Goal: Obtain resource: Obtain resource

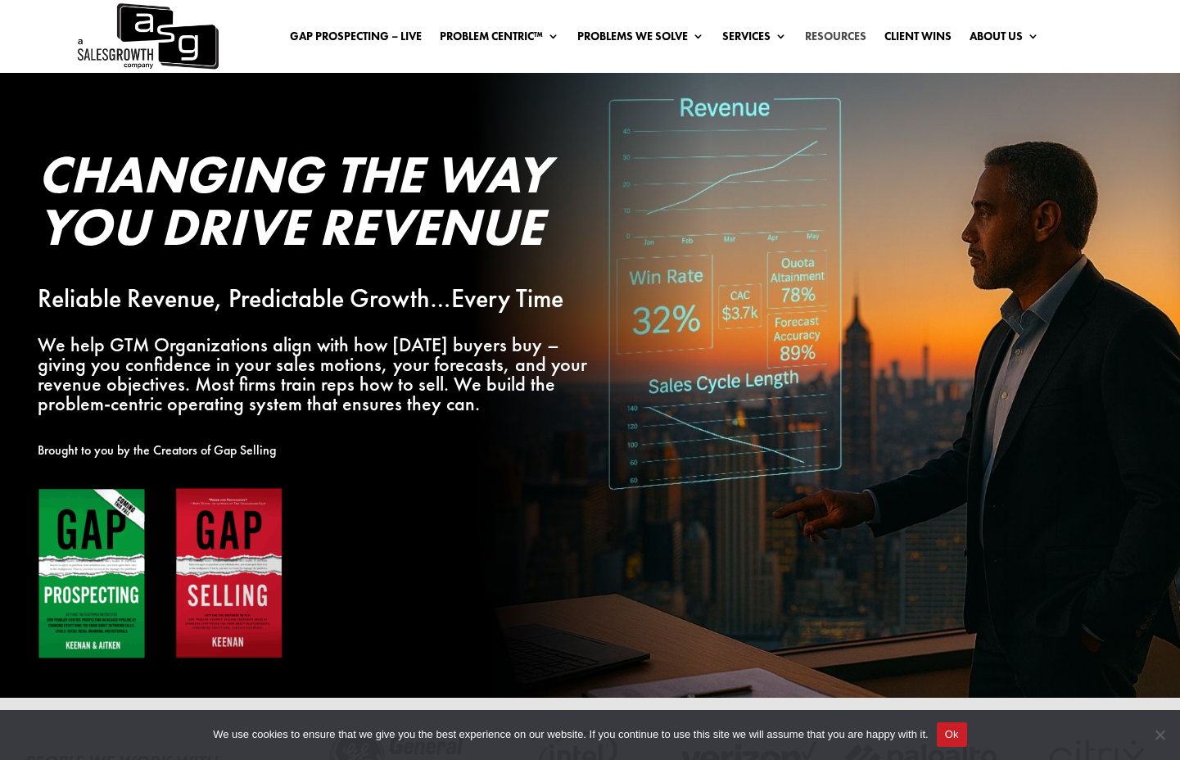
click at [837, 38] on link "Resources" at bounding box center [835, 39] width 61 height 18
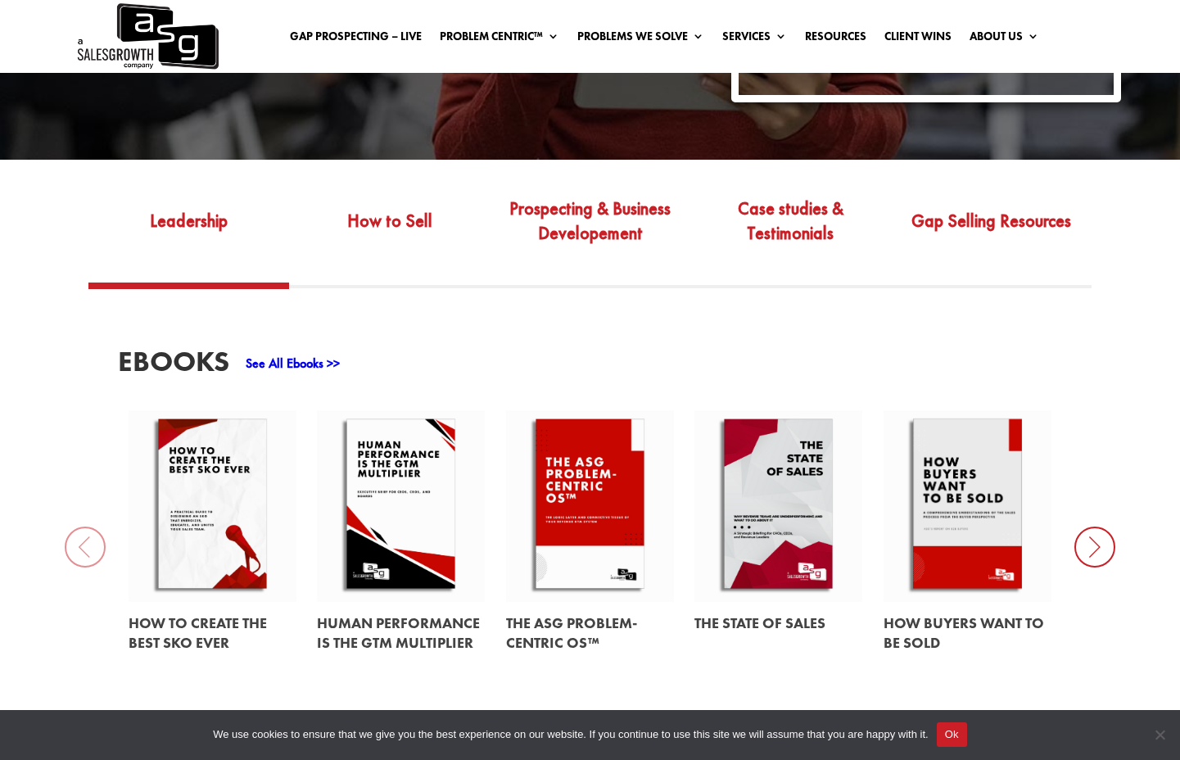
scroll to position [537, 0]
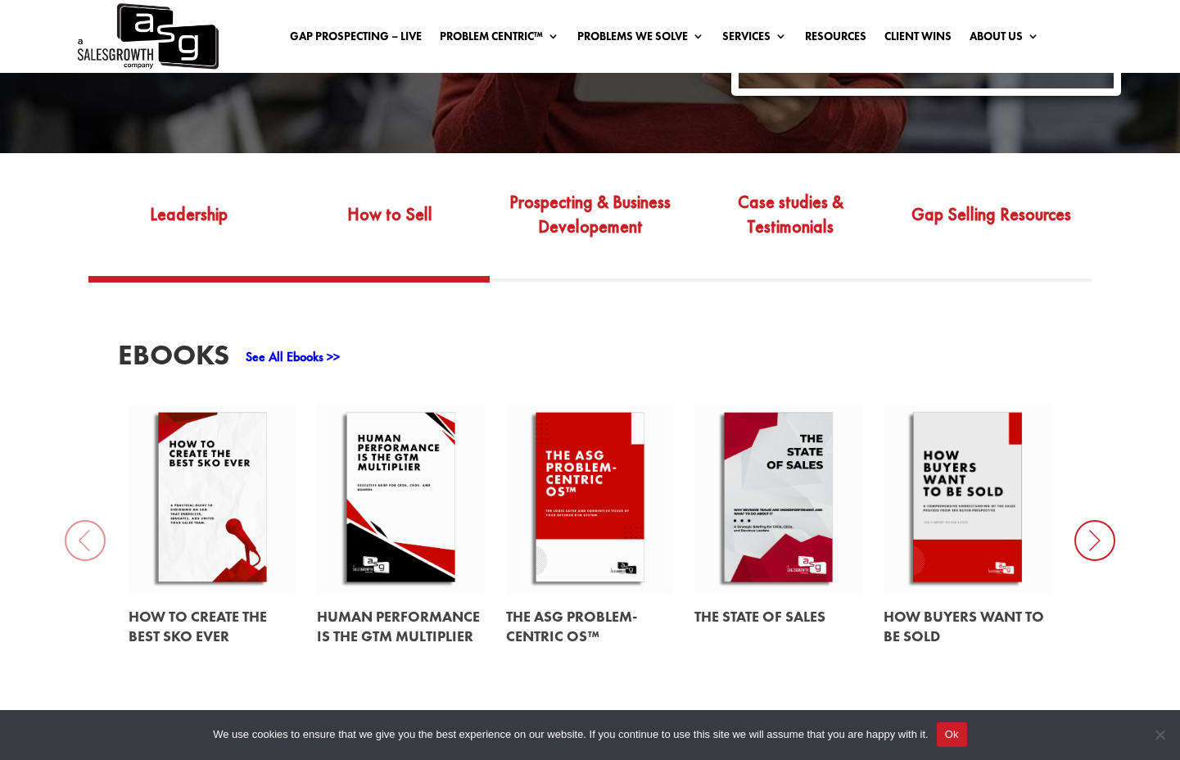
click at [402, 190] on link "How to Sell" at bounding box center [389, 225] width 201 height 101
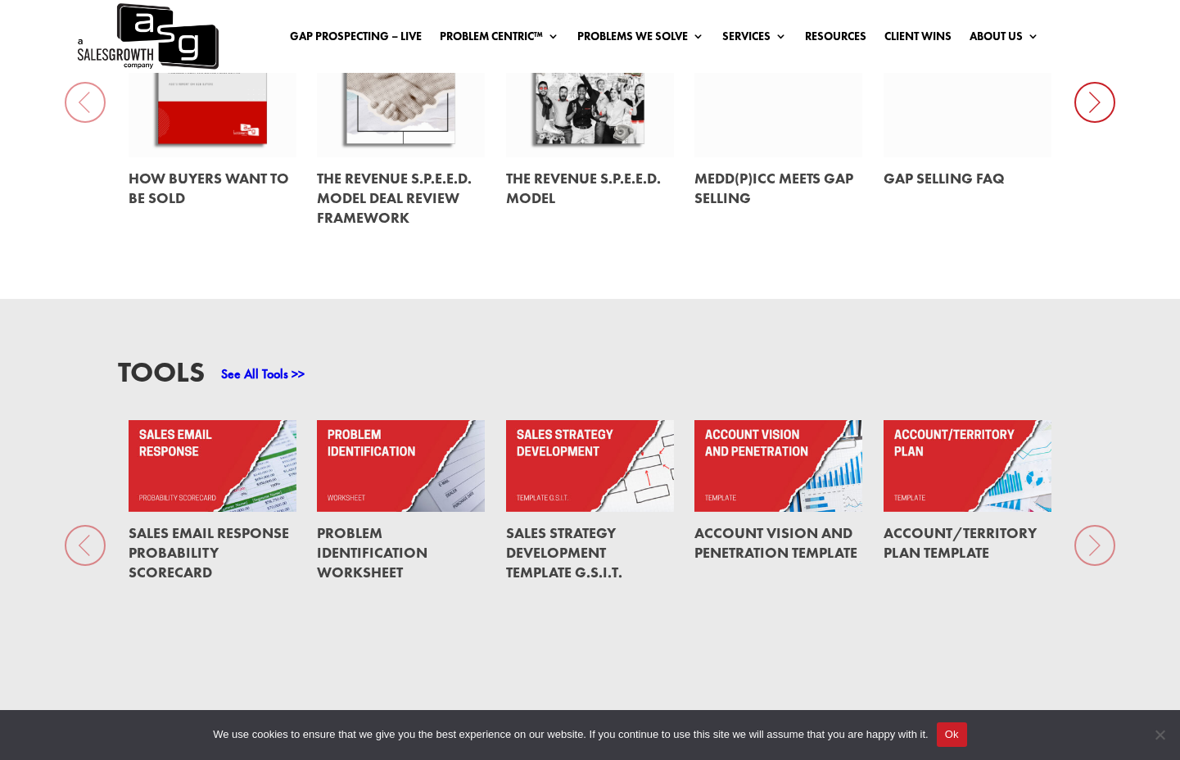
scroll to position [982, 0]
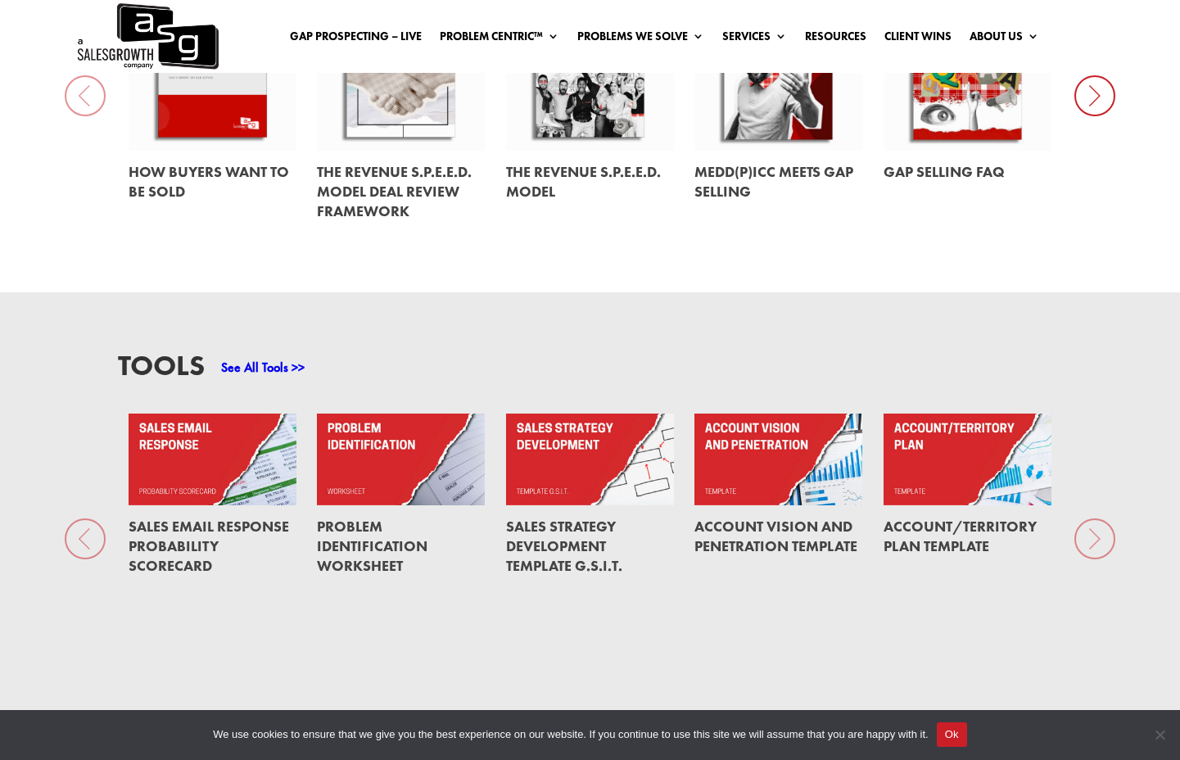
click at [353, 533] on link "Problem Identification Worksheet" at bounding box center [372, 546] width 111 height 58
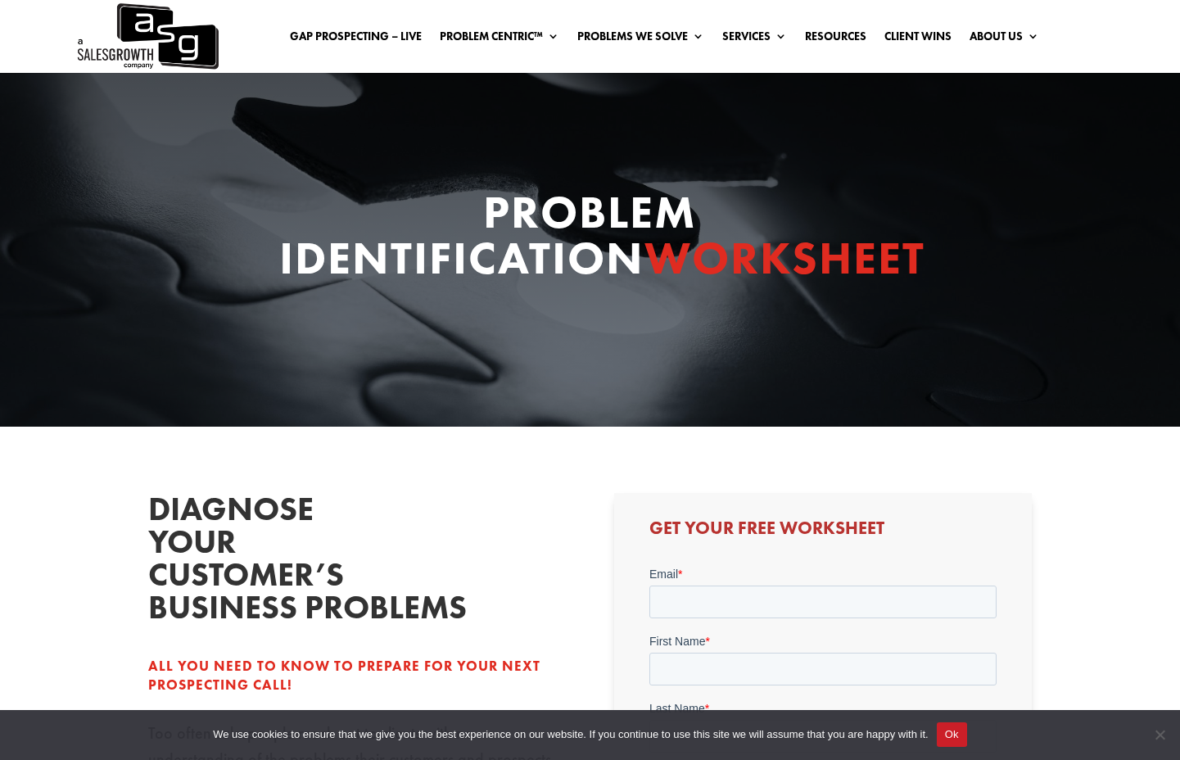
click at [378, 570] on h2 "Diagnose your customer’s business problems" at bounding box center [271, 562] width 246 height 139
click at [747, 600] on input "Email *" at bounding box center [822, 601] width 347 height 33
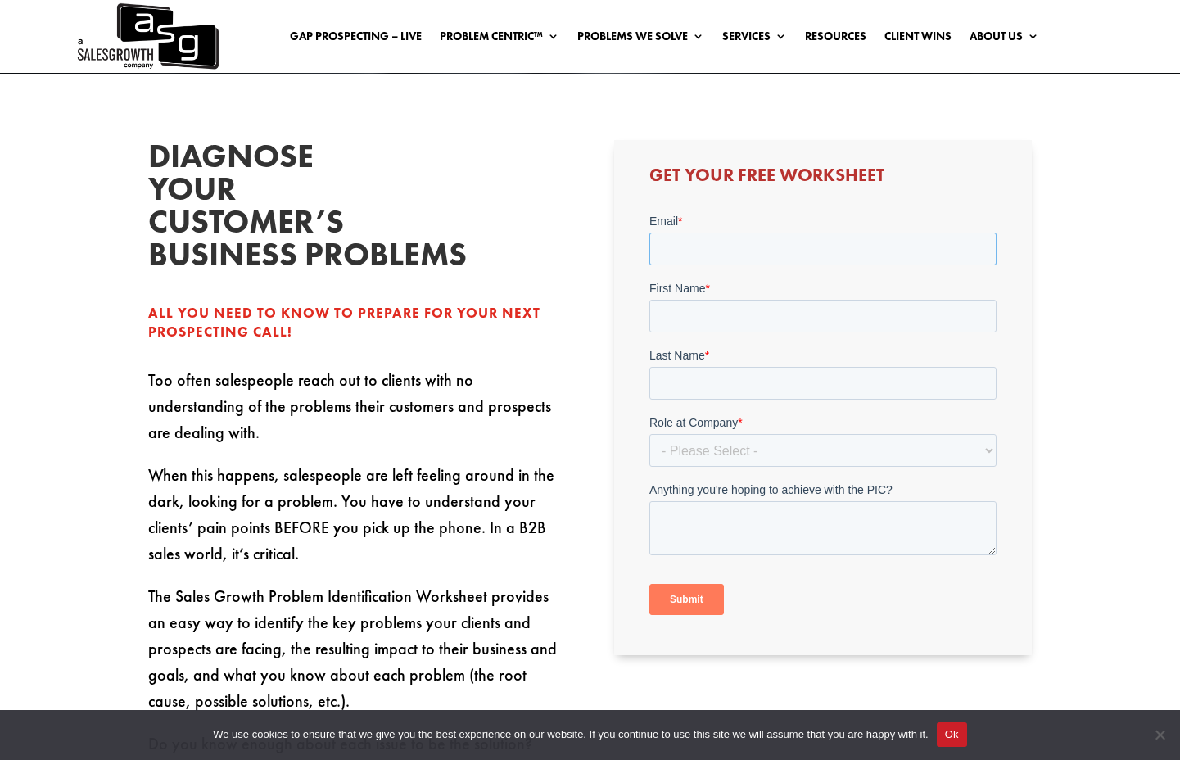
scroll to position [458, 0]
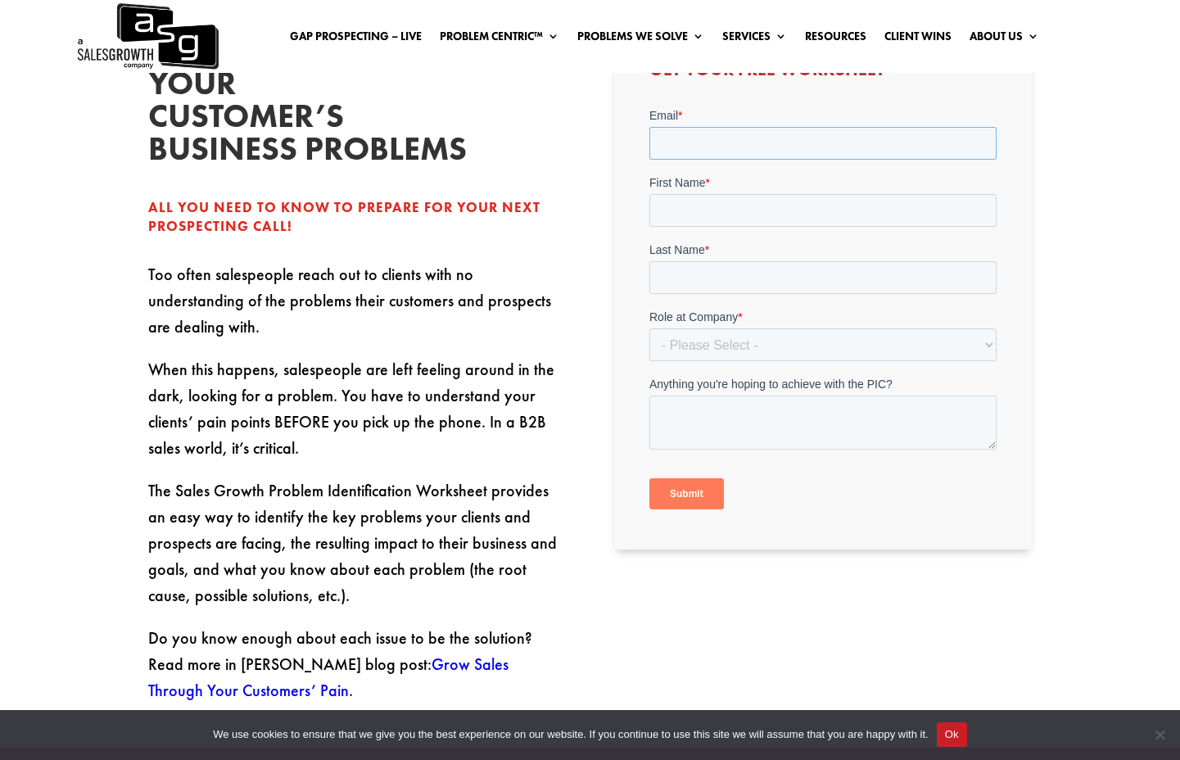
click at [724, 136] on input "Email *" at bounding box center [822, 143] width 347 height 33
type input "iankrohnfeldt@gmail.com"
click at [735, 197] on input "First Name *" at bounding box center [822, 210] width 347 height 33
type input "Ian"
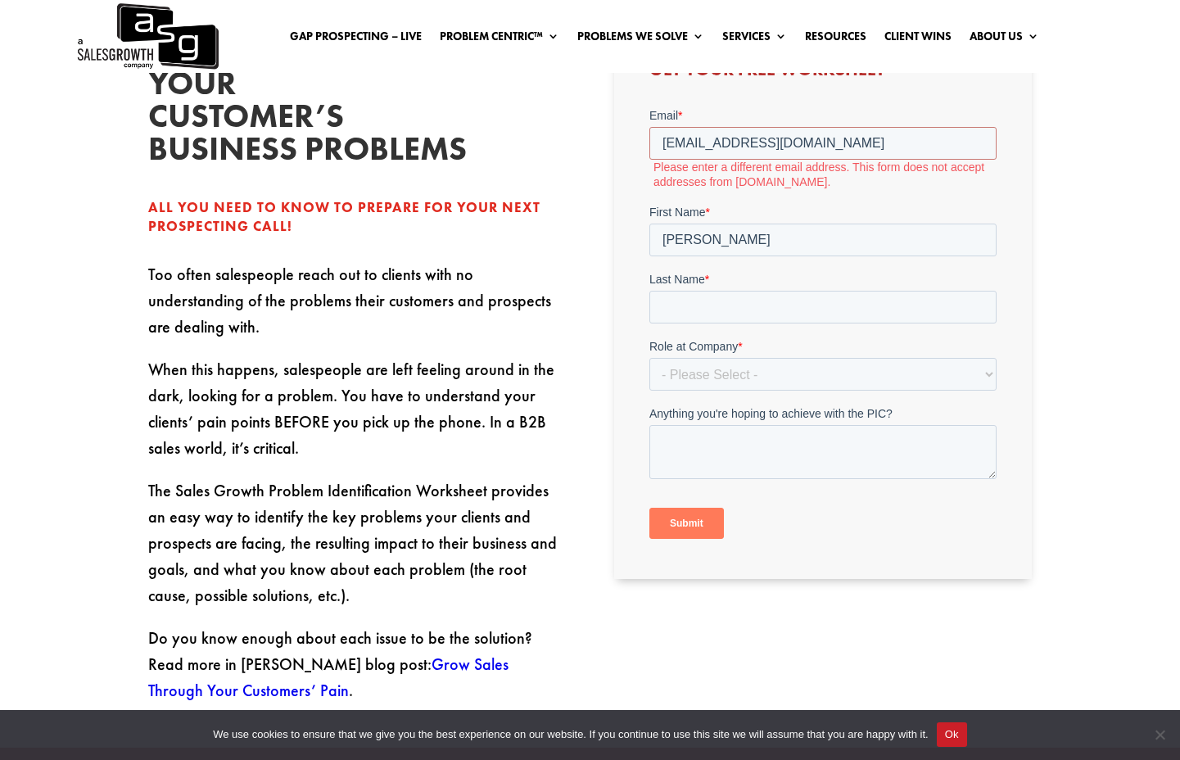
click at [796, 178] on label "Please enter a different email address. This form does not accept addresses fro…" at bounding box center [824, 174] width 343 height 29
click at [503, 222] on div "All you need to know to prepare for your next prospecting call!" at bounding box center [357, 217] width 418 height 39
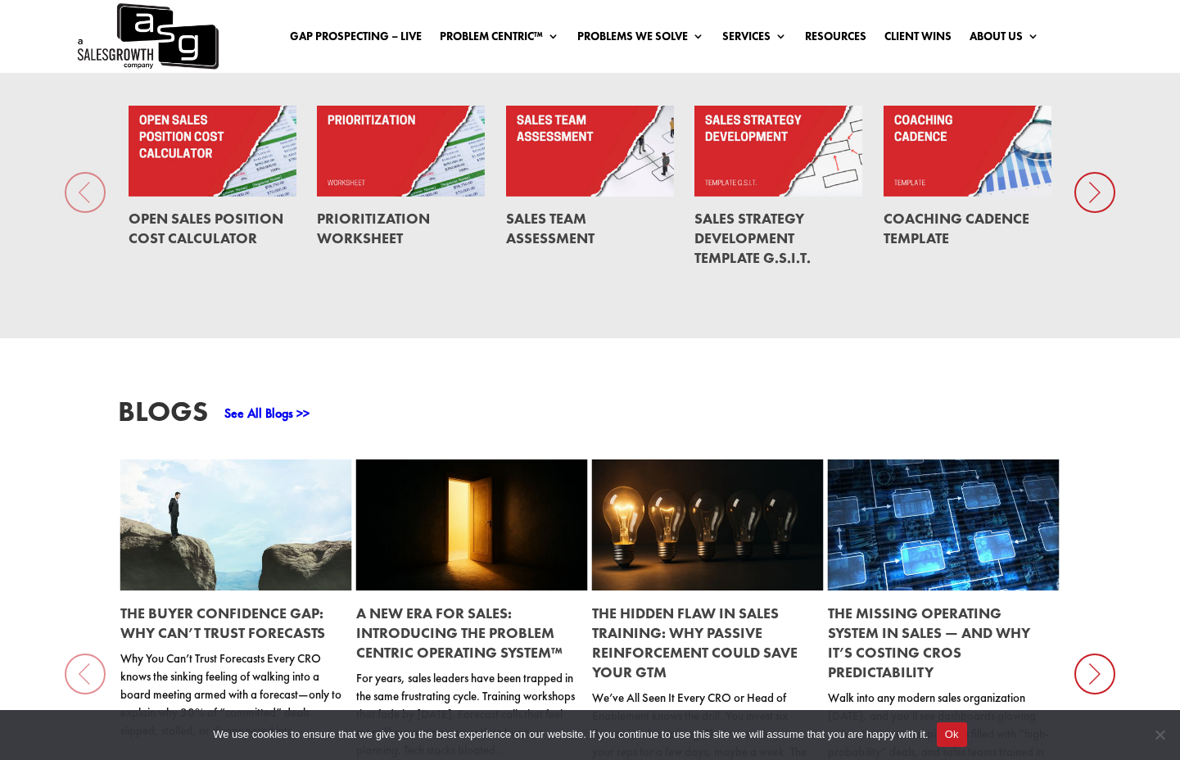
scroll to position [1270, 0]
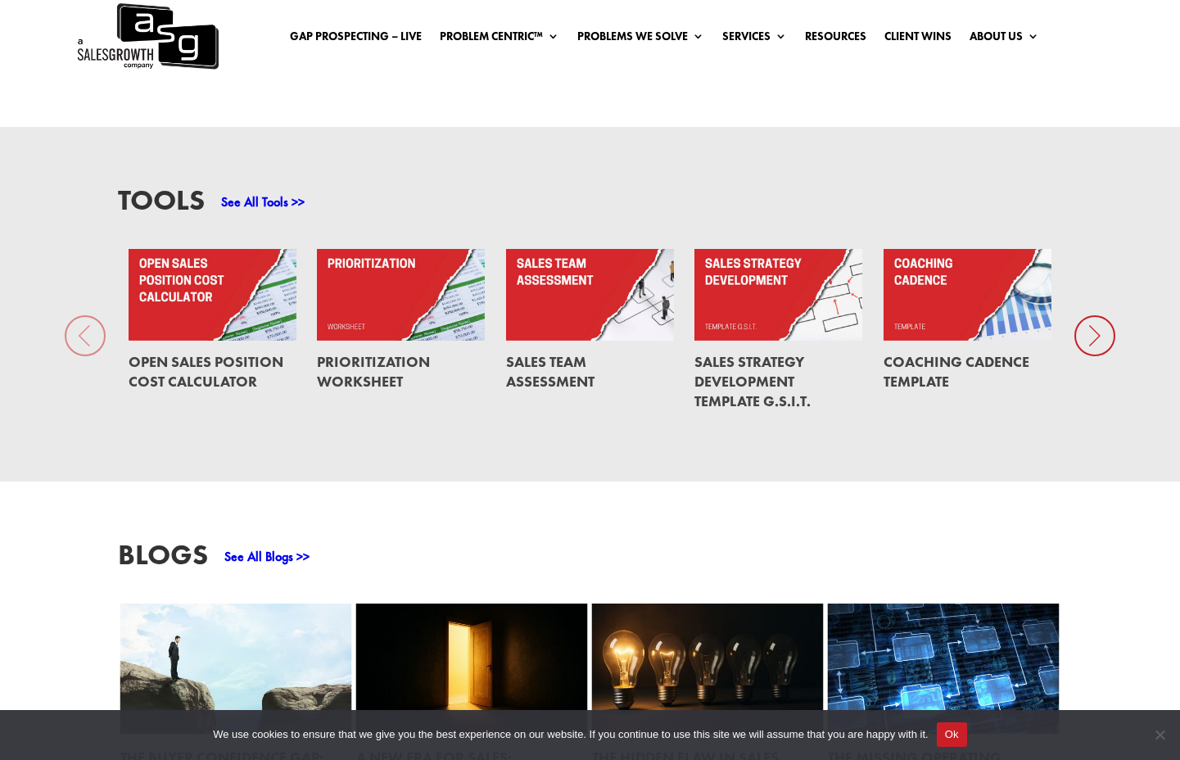
scroll to position [1097, 0]
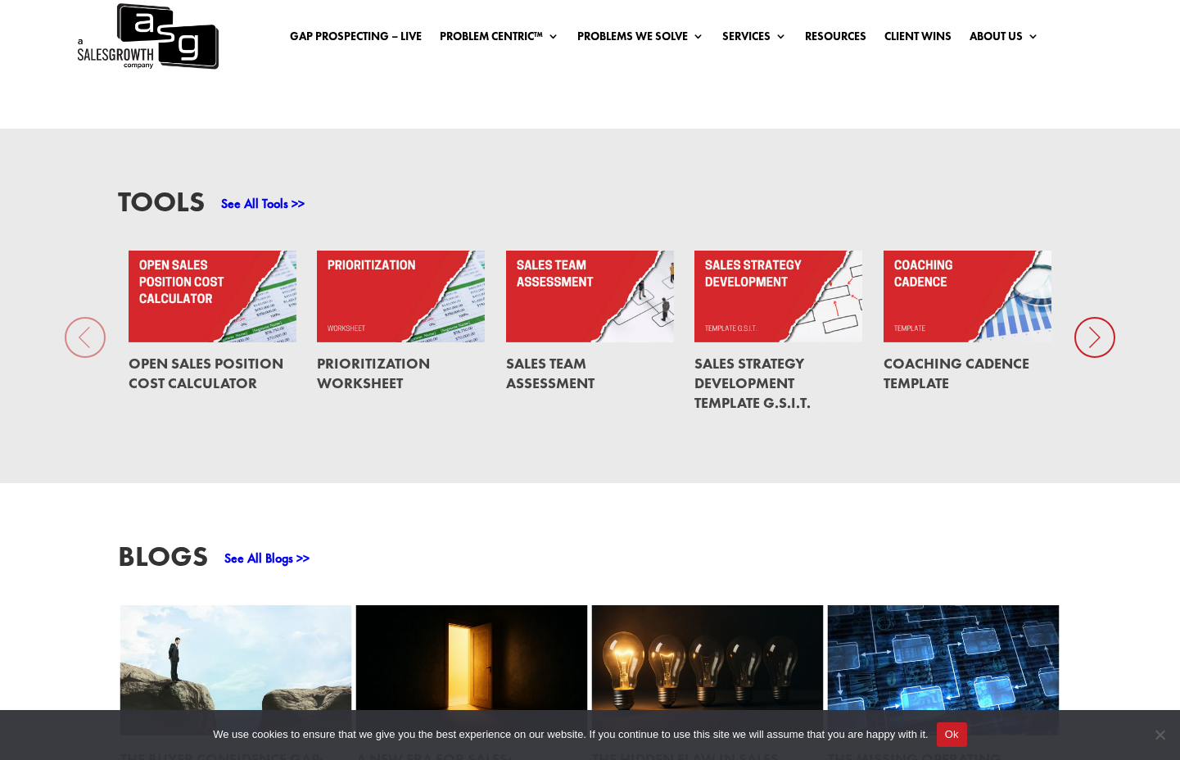
click at [80, 322] on div "Tools See All Tools >> Open Sales Position Cost Calculator Prioritization Works…" at bounding box center [590, 306] width 1180 height 355
click at [1089, 317] on icon at bounding box center [1094, 337] width 41 height 41
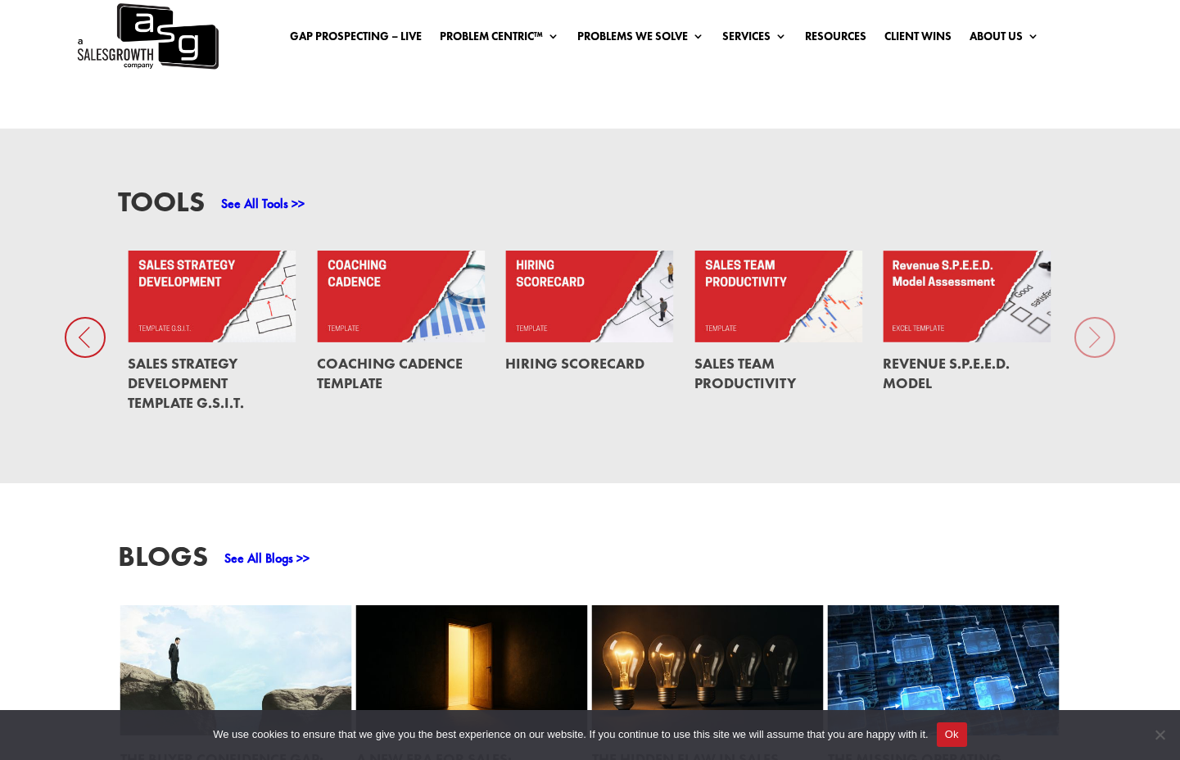
click at [1097, 318] on div "Tools See All Tools >> Open Sales Position Cost Calculator Prioritization Works…" at bounding box center [590, 306] width 1180 height 355
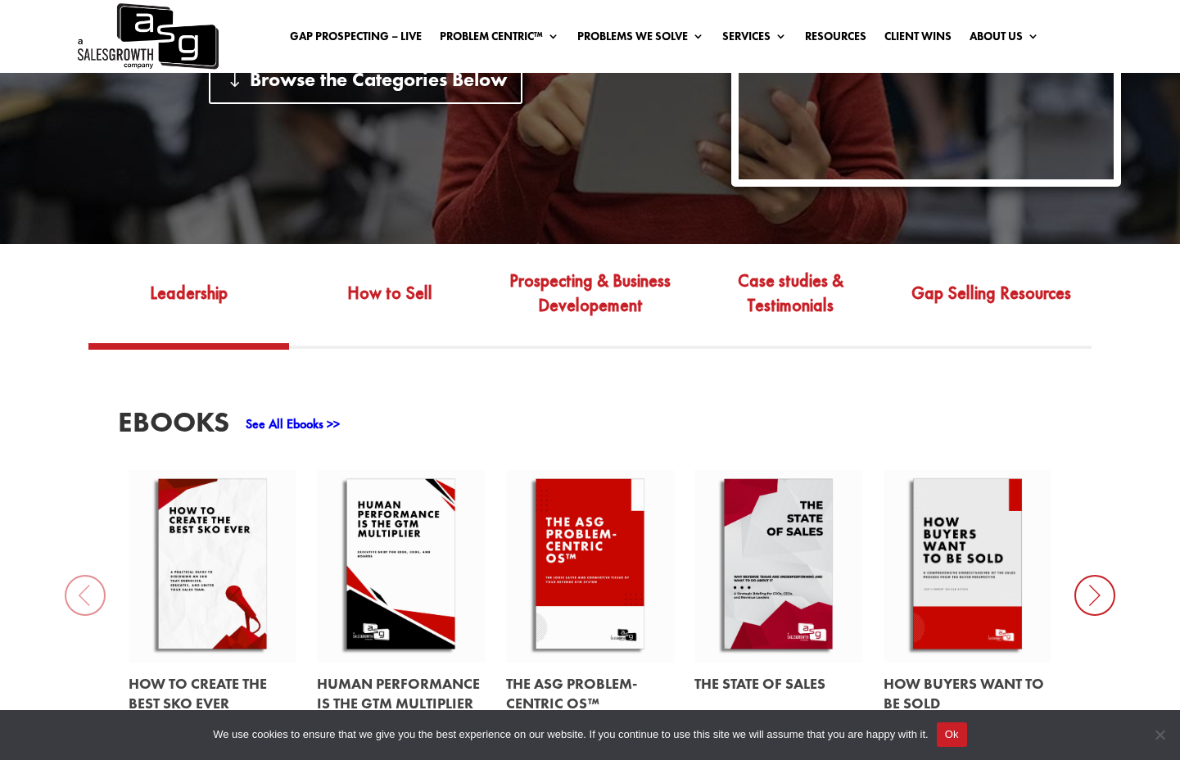
scroll to position [376, 0]
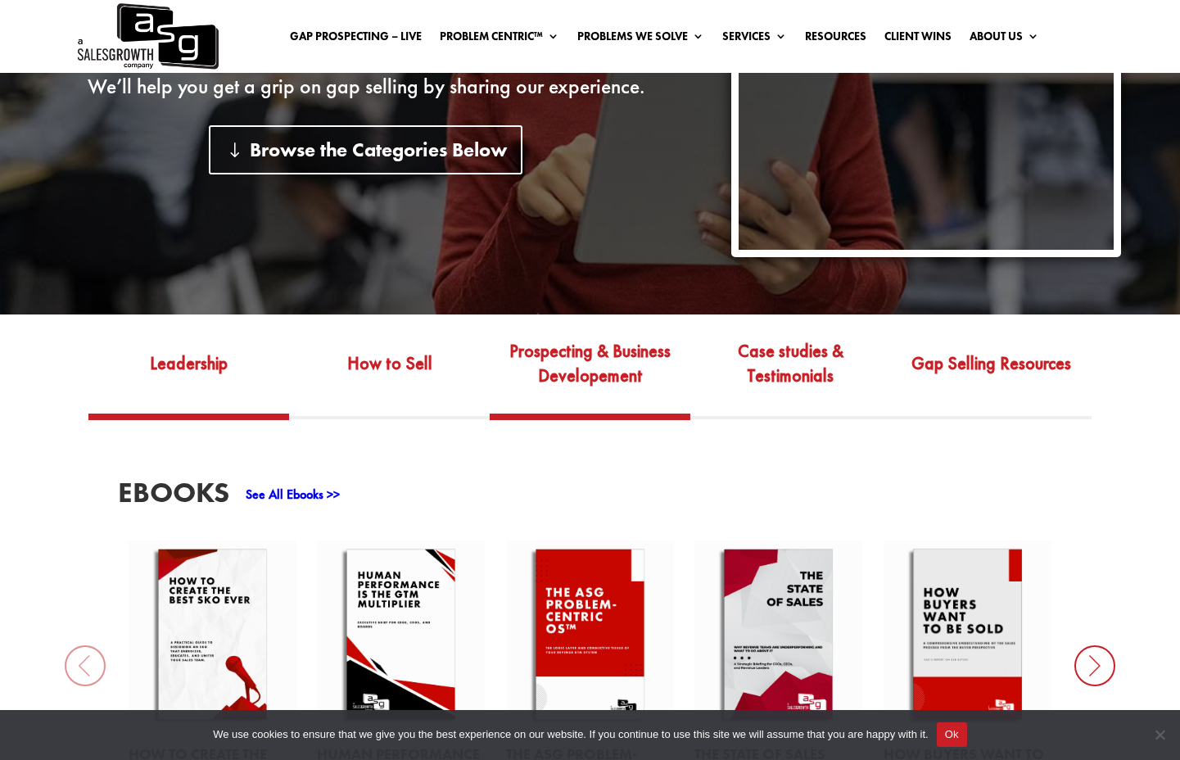
click at [589, 336] on link "Prospecting & Business Developement" at bounding box center [590, 374] width 201 height 77
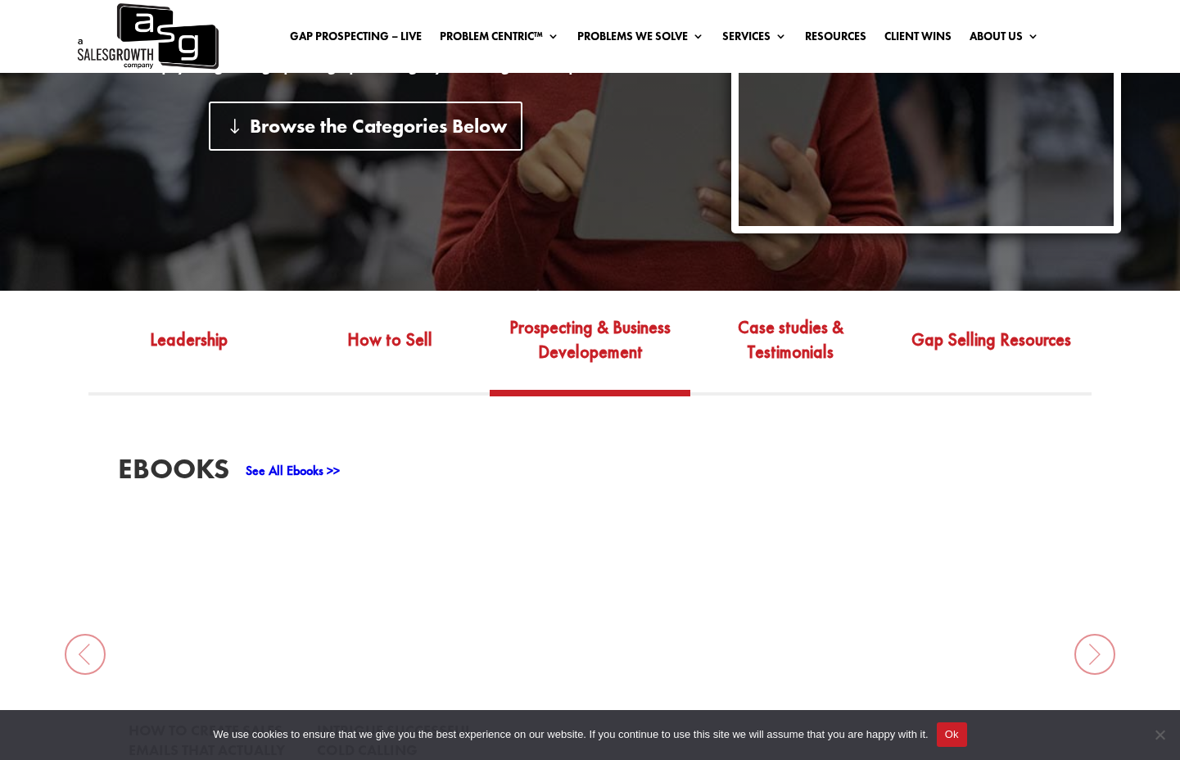
scroll to position [394, 0]
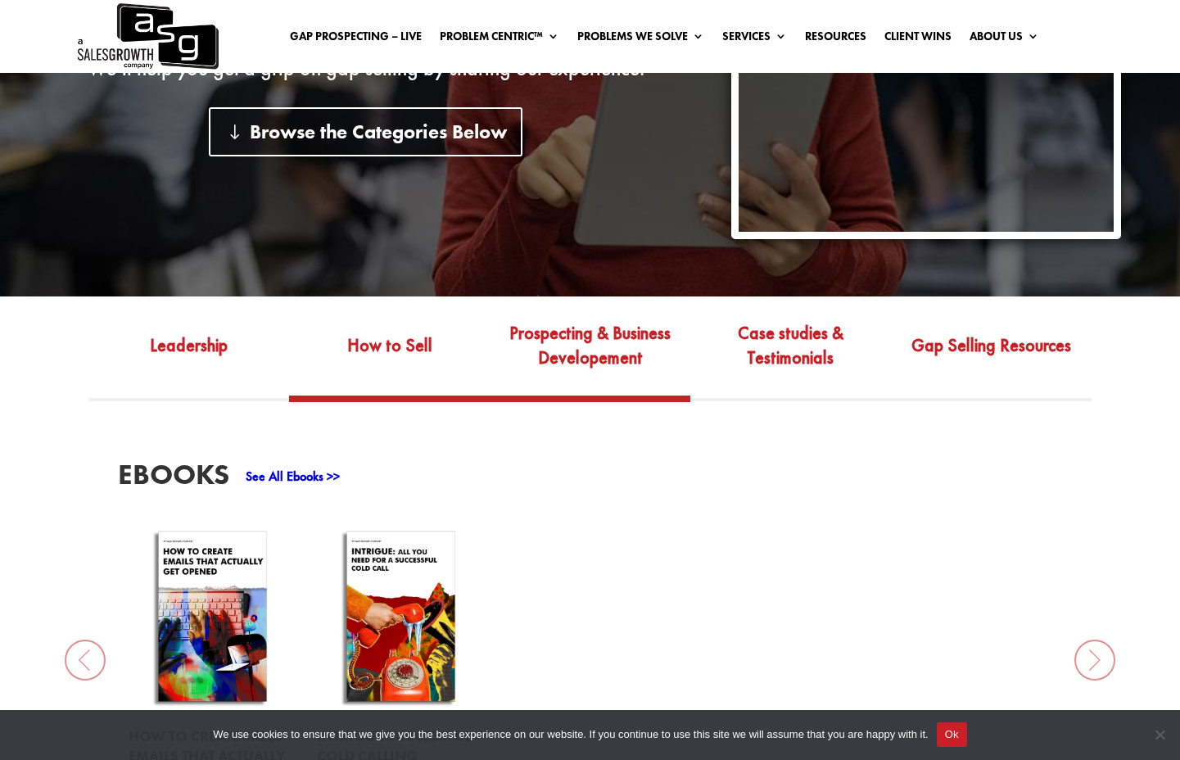
click at [400, 331] on link "How to Sell" at bounding box center [389, 356] width 201 height 77
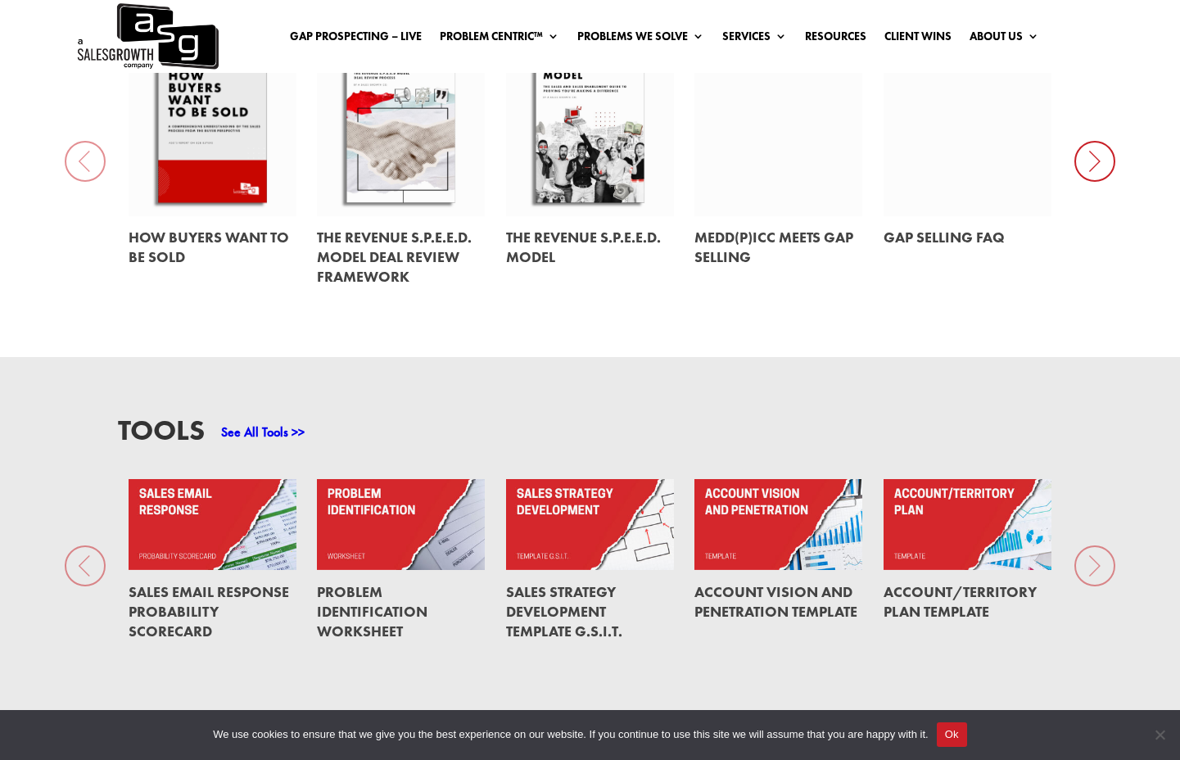
scroll to position [899, 0]
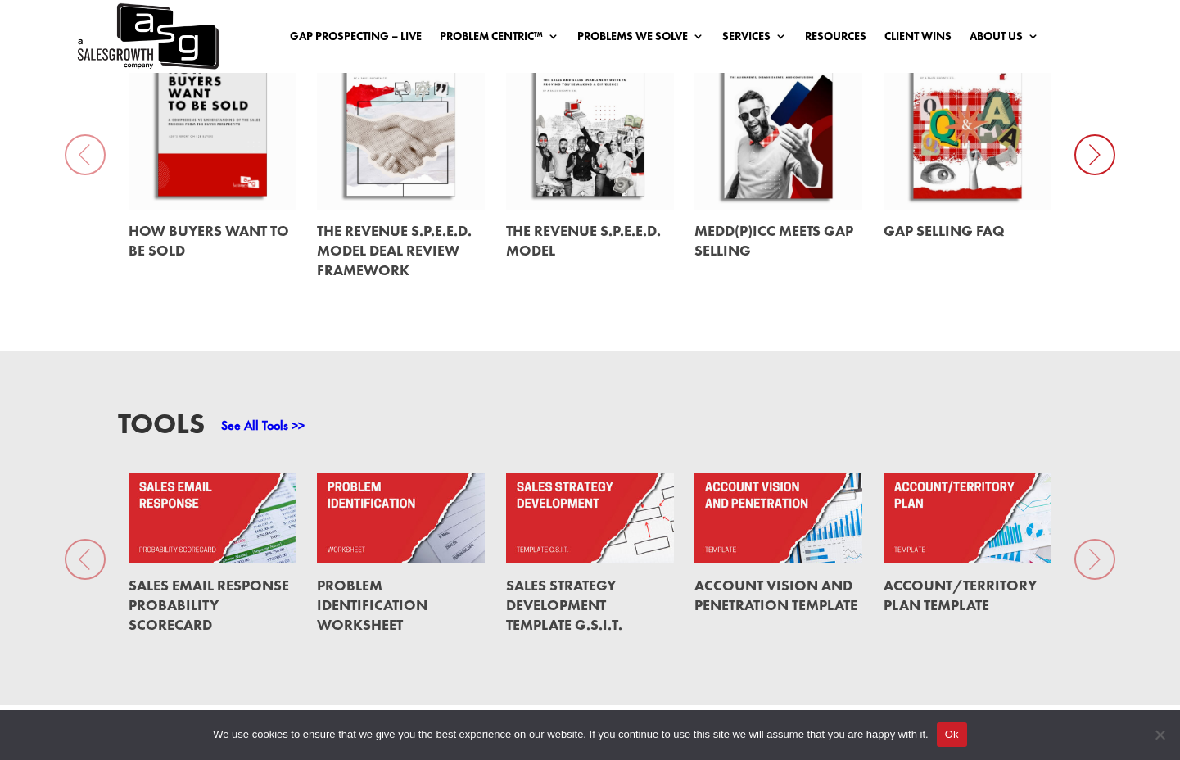
click at [387, 481] on link at bounding box center [401, 518] width 169 height 92
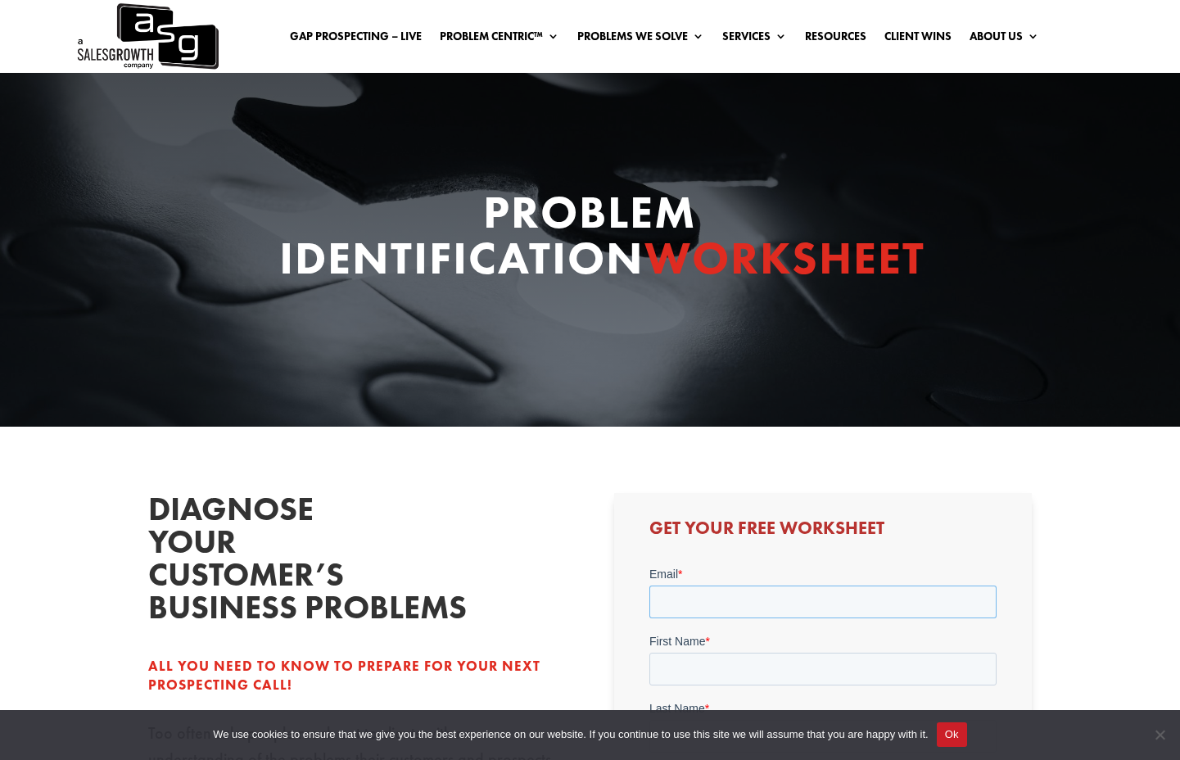
click at [716, 598] on input "Email *" at bounding box center [822, 601] width 347 height 33
type input "[PERSON_NAME][EMAIL_ADDRESS][DOMAIN_NAME]"
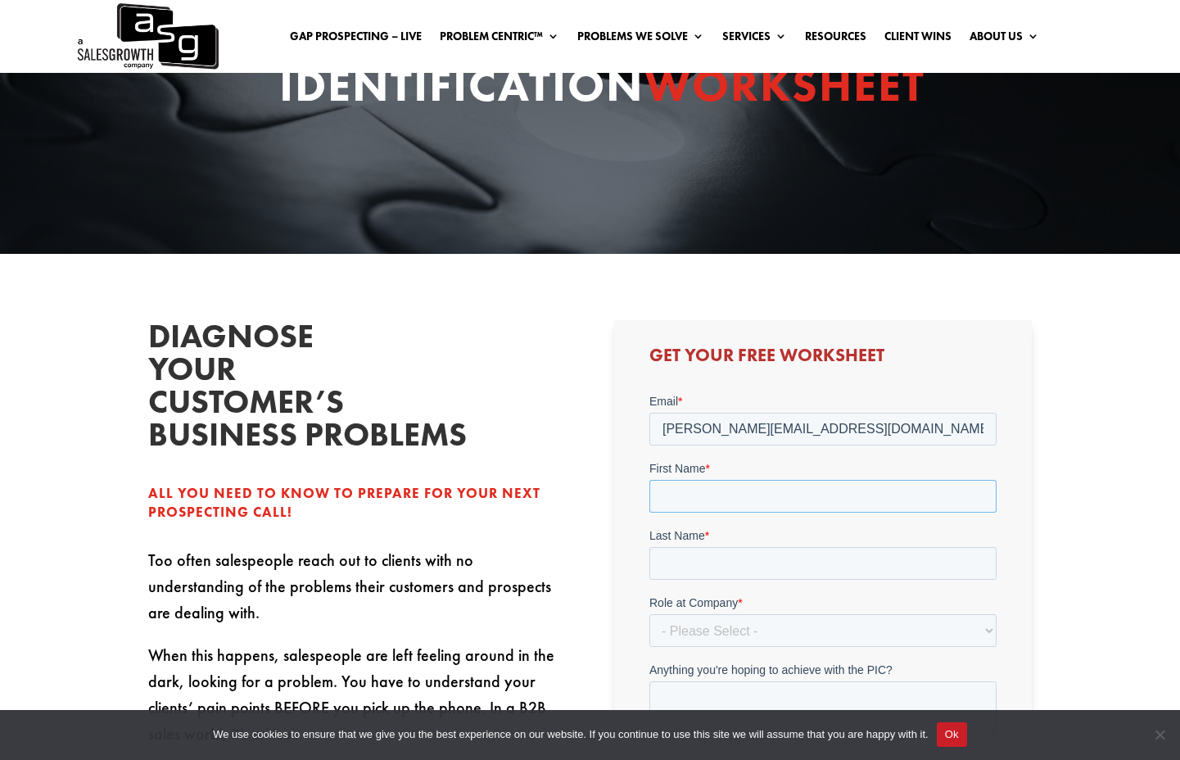
scroll to position [281, 0]
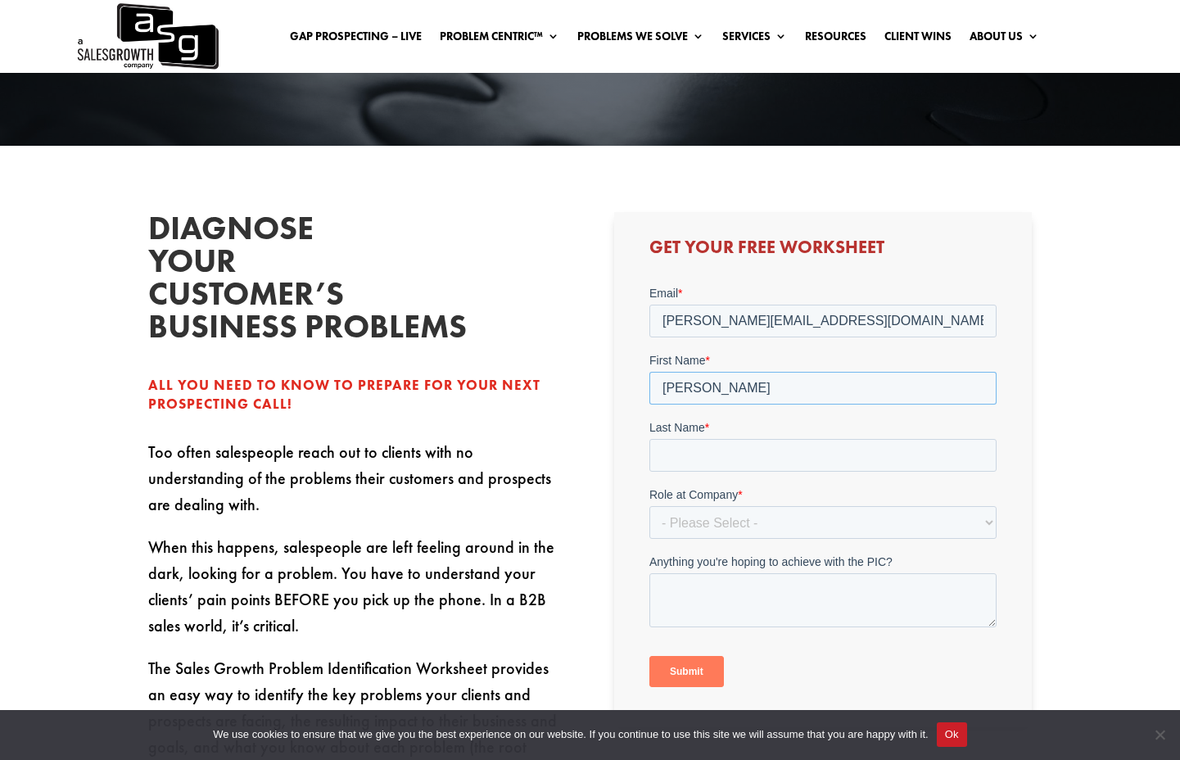
type input "[PERSON_NAME]"
click at [719, 522] on select "- Please Select - C-Level (CRO, CSO, etc) Senior Leadership (VP of Sales, VP of…" at bounding box center [822, 522] width 347 height 33
select select "Individual Contributor (AE, SDR, CSM, etc)"
click at [649, 506] on select "- Please Select - C-Level (CRO, CSO, etc) Senior Leadership (VP of Sales, VP of…" at bounding box center [822, 522] width 347 height 33
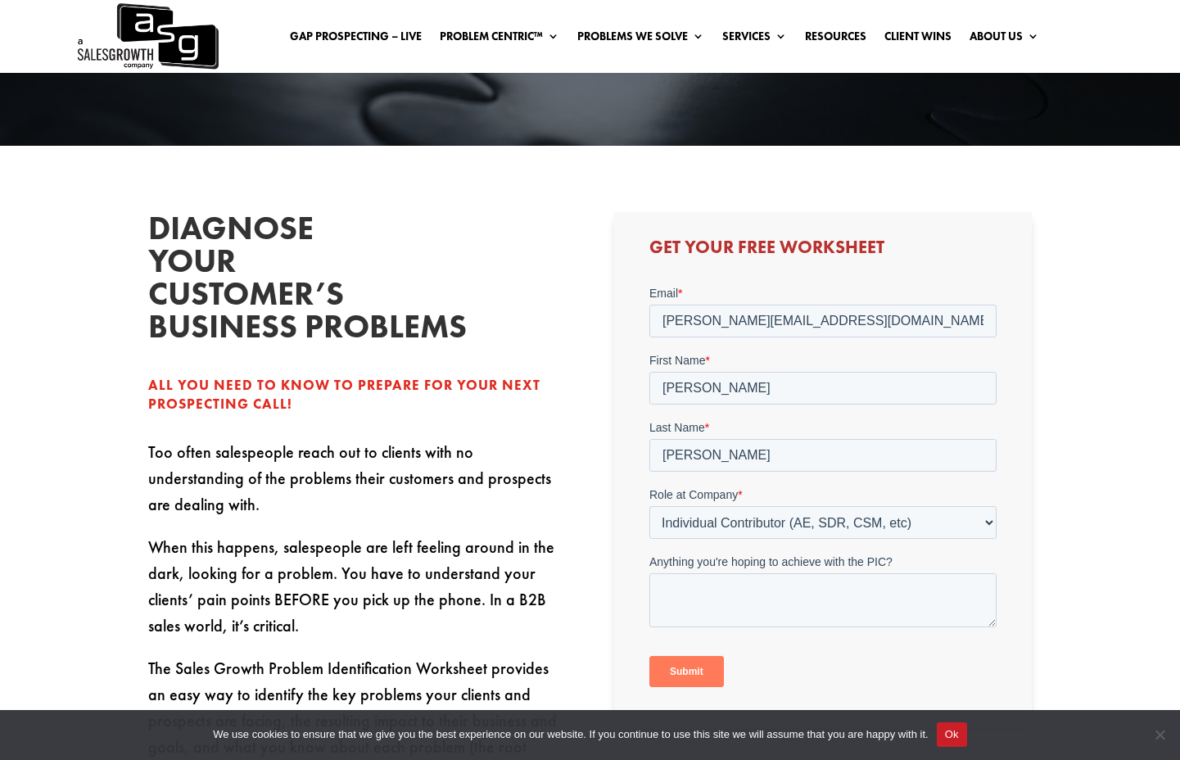
click at [598, 571] on div "Diagnose your customer’s business problems All you need to know to prepare for …" at bounding box center [590, 546] width 884 height 713
click at [761, 659] on div "Submit" at bounding box center [822, 671] width 347 height 59
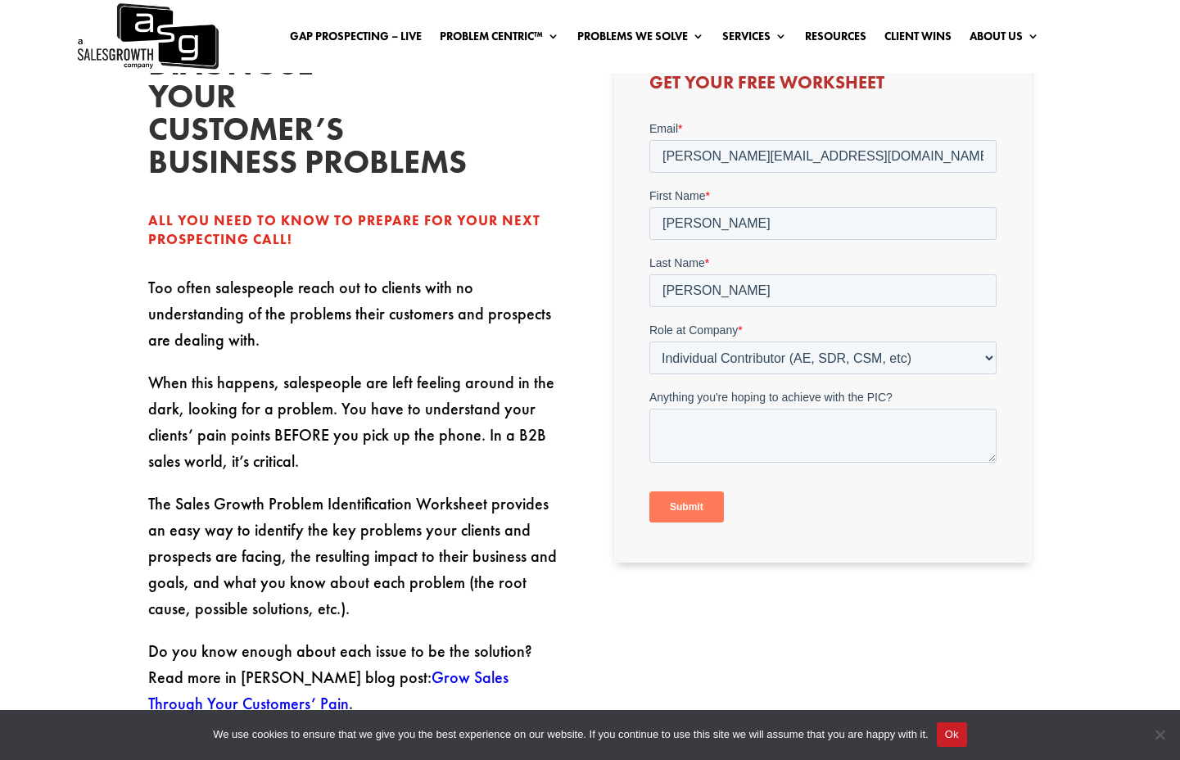
scroll to position [447, 0]
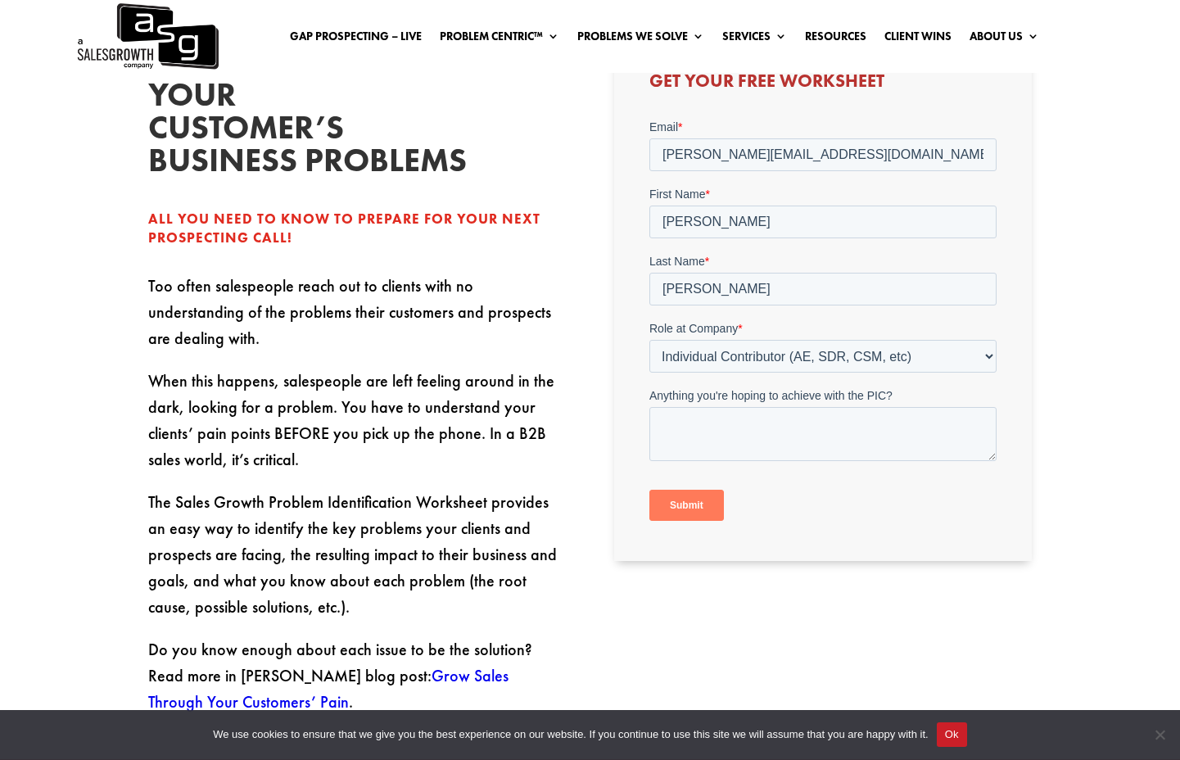
click at [684, 508] on input "Submit" at bounding box center [686, 505] width 75 height 31
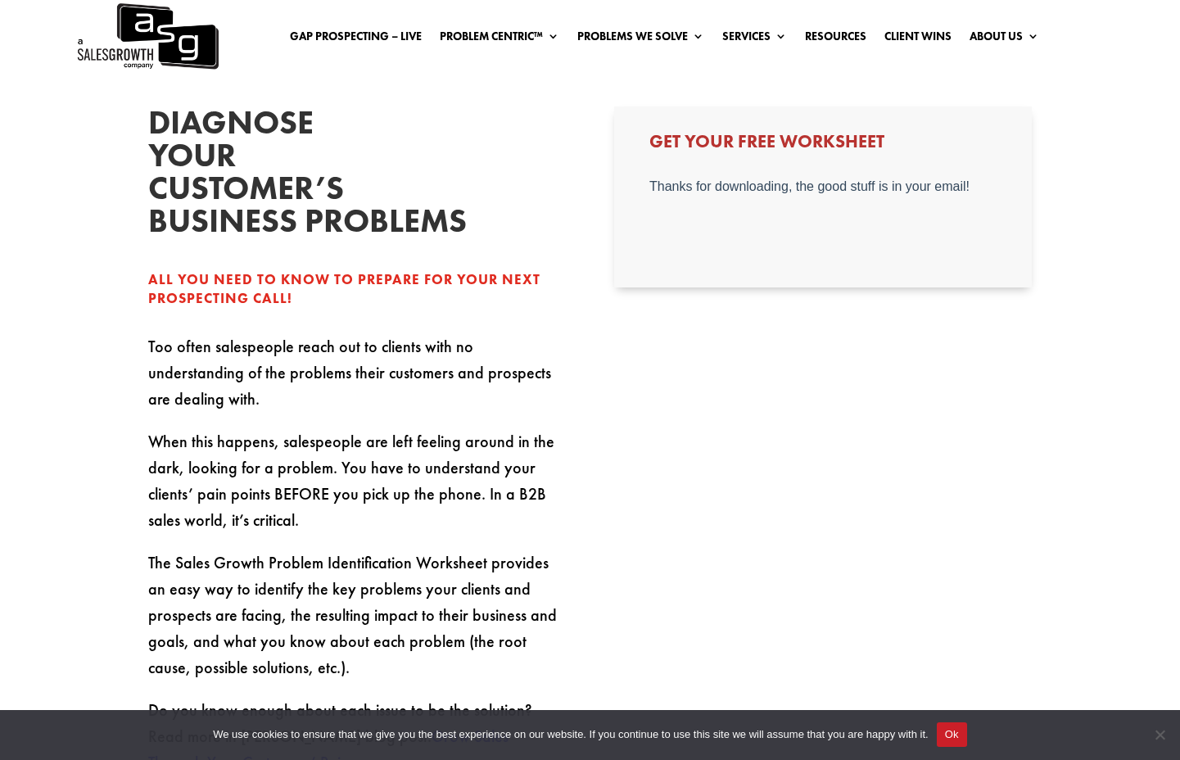
scroll to position [386, 0]
click at [548, 246] on div "Diagnose your customer’s business problems All you need to know to prepare for …" at bounding box center [357, 441] width 418 height 669
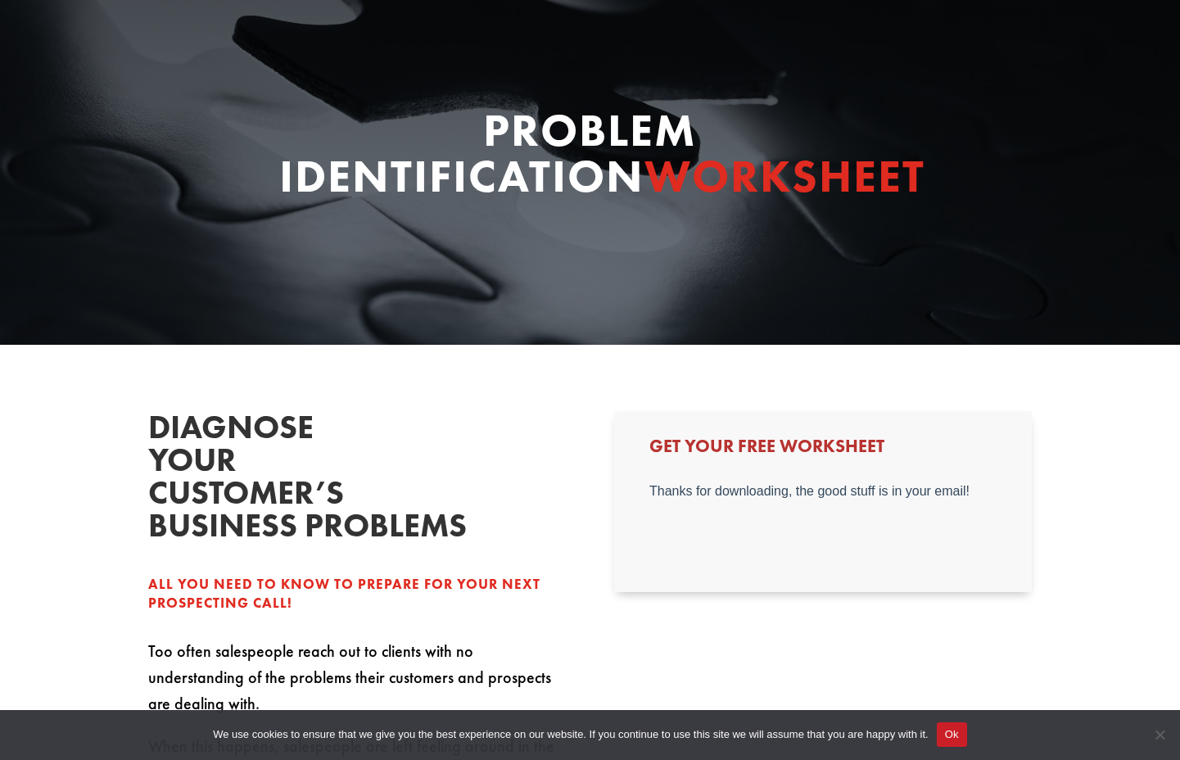
scroll to position [0, 0]
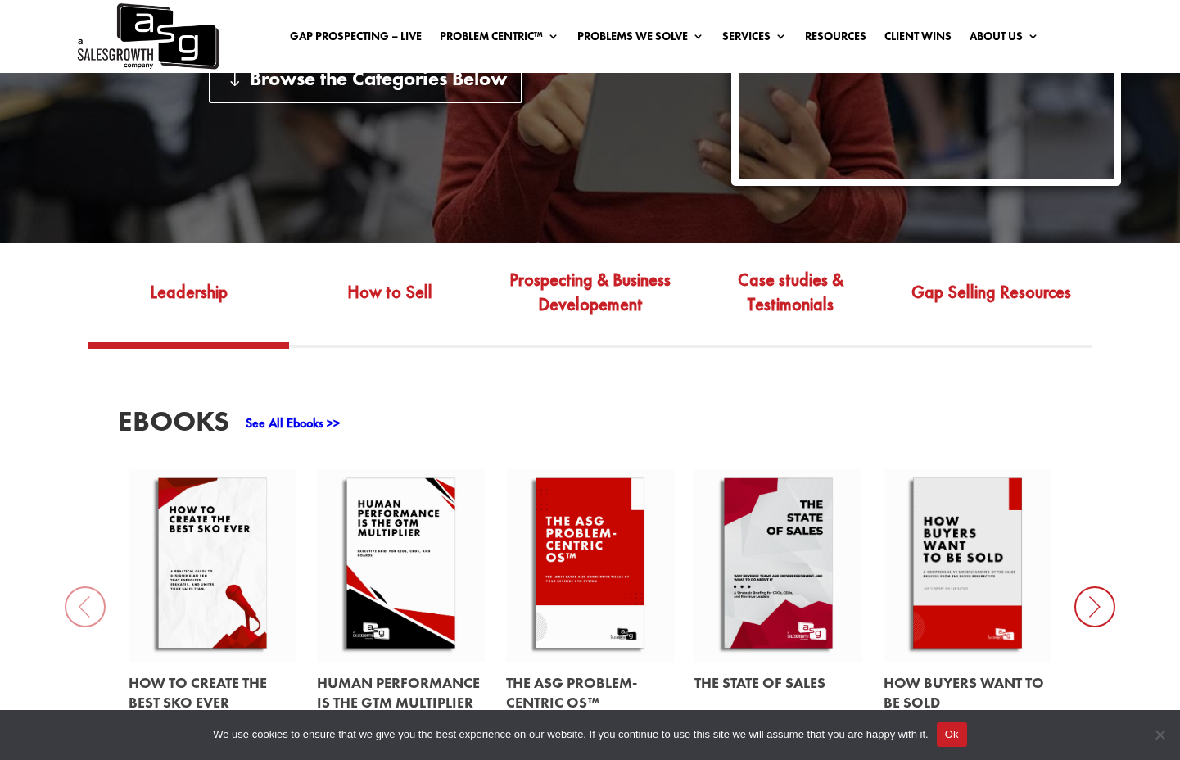
scroll to position [413, 0]
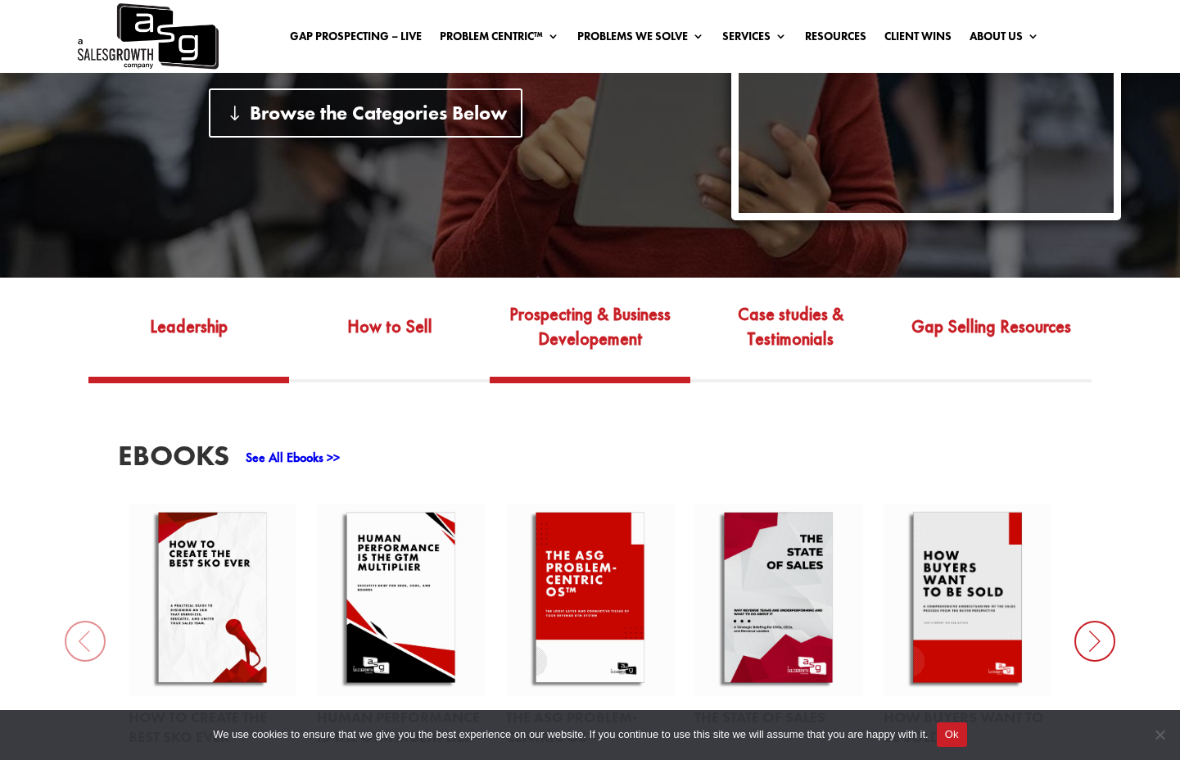
click at [564, 302] on link "Prospecting & Business Developement" at bounding box center [590, 338] width 201 height 77
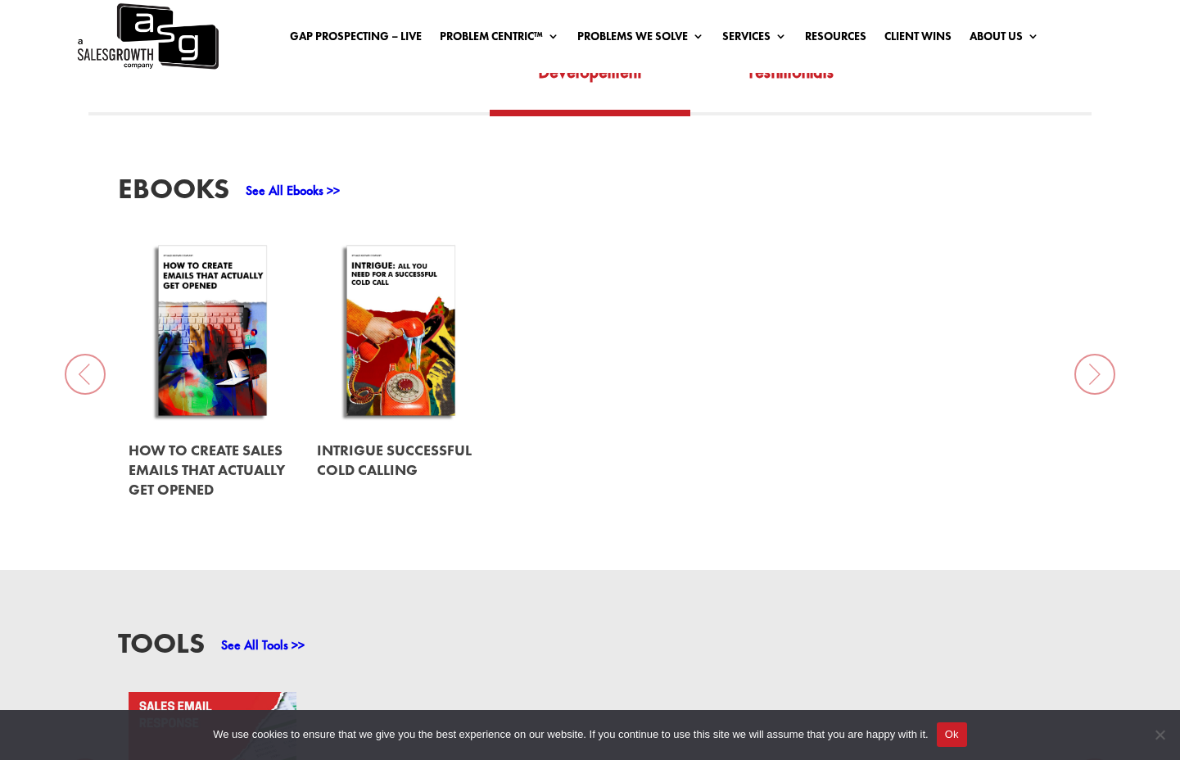
scroll to position [603, 0]
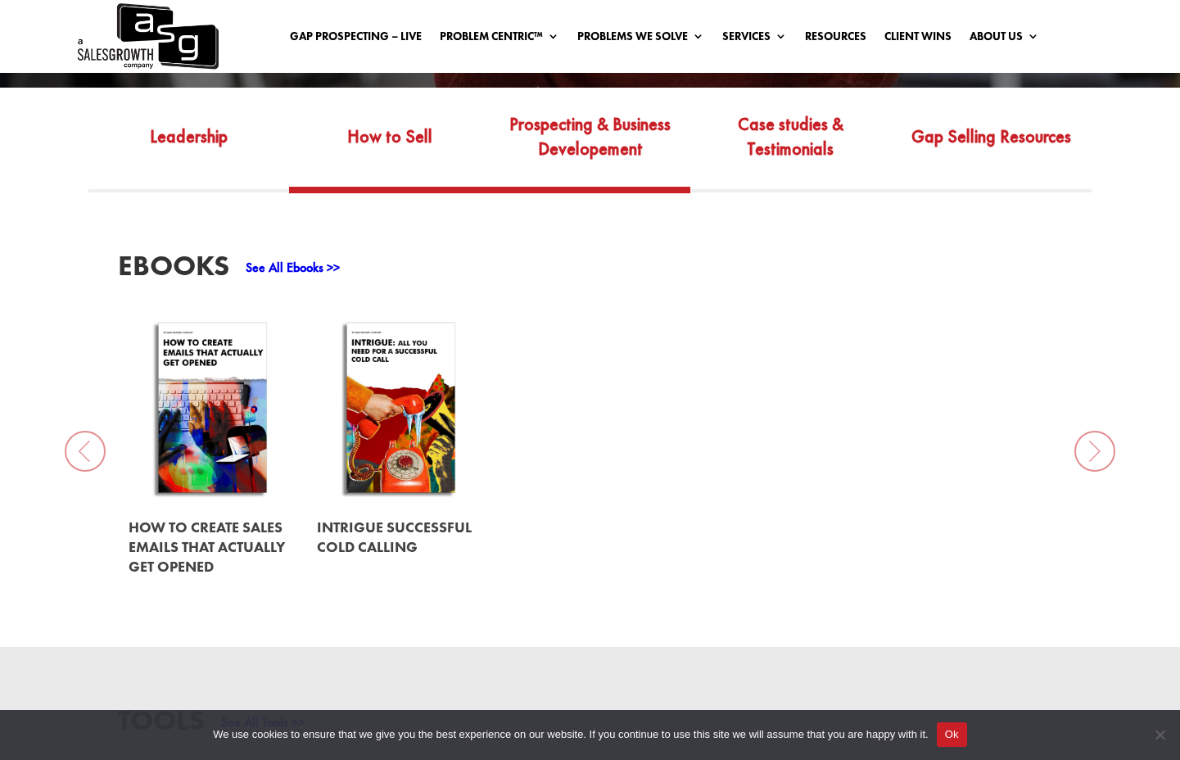
click at [384, 111] on link "How to Sell" at bounding box center [389, 148] width 201 height 77
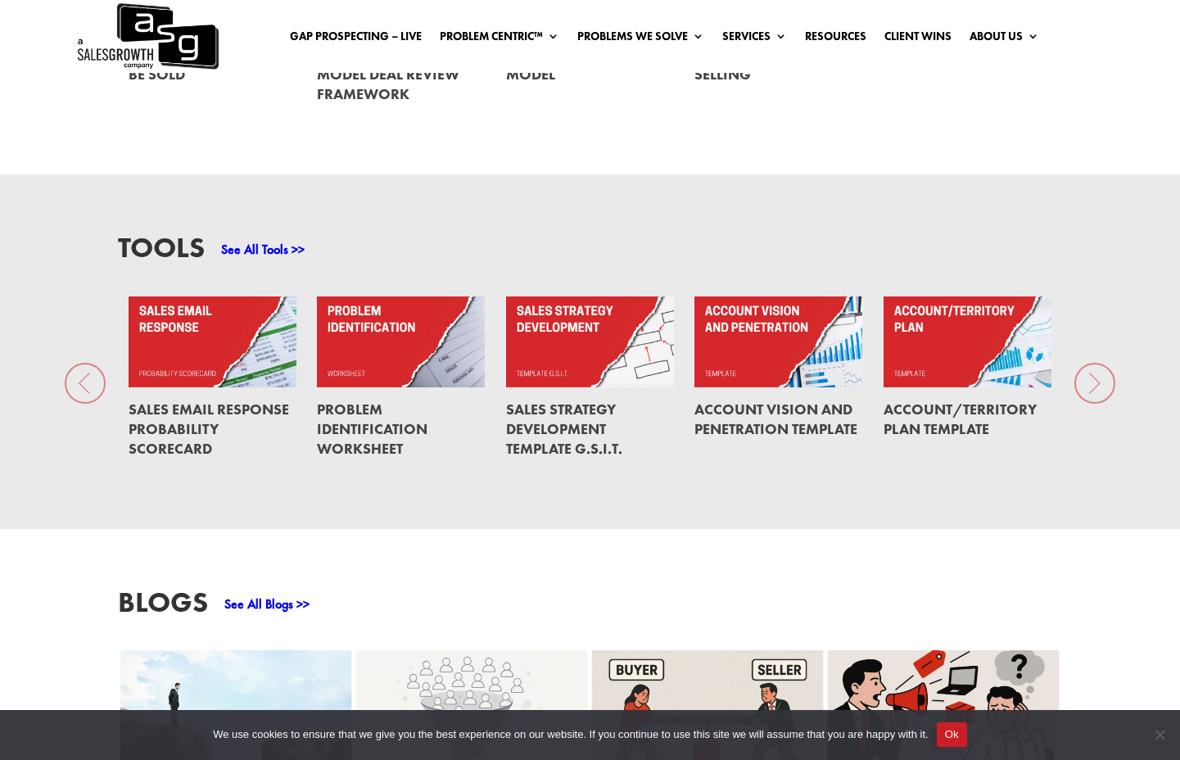
scroll to position [1086, 0]
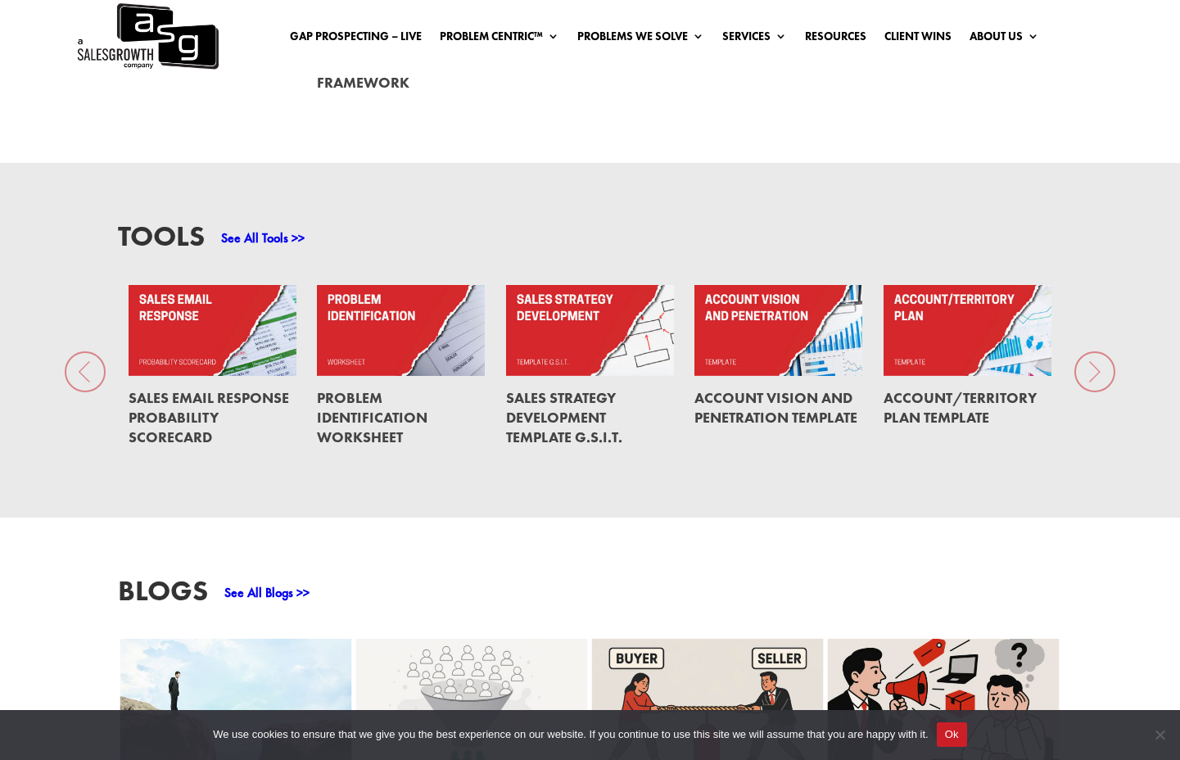
click at [728, 388] on link "Account Vision and Penetration Template" at bounding box center [775, 407] width 163 height 38
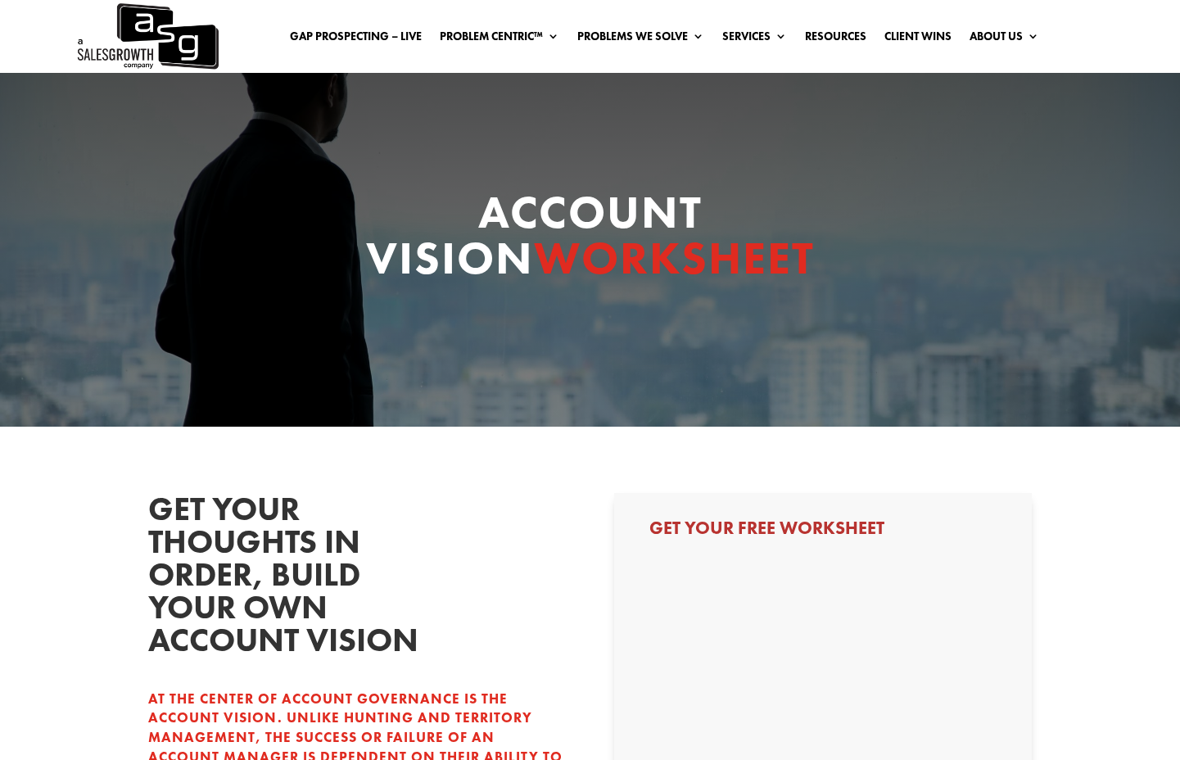
select select "Individual Contributor (AE, SDR, CSM, etc)"
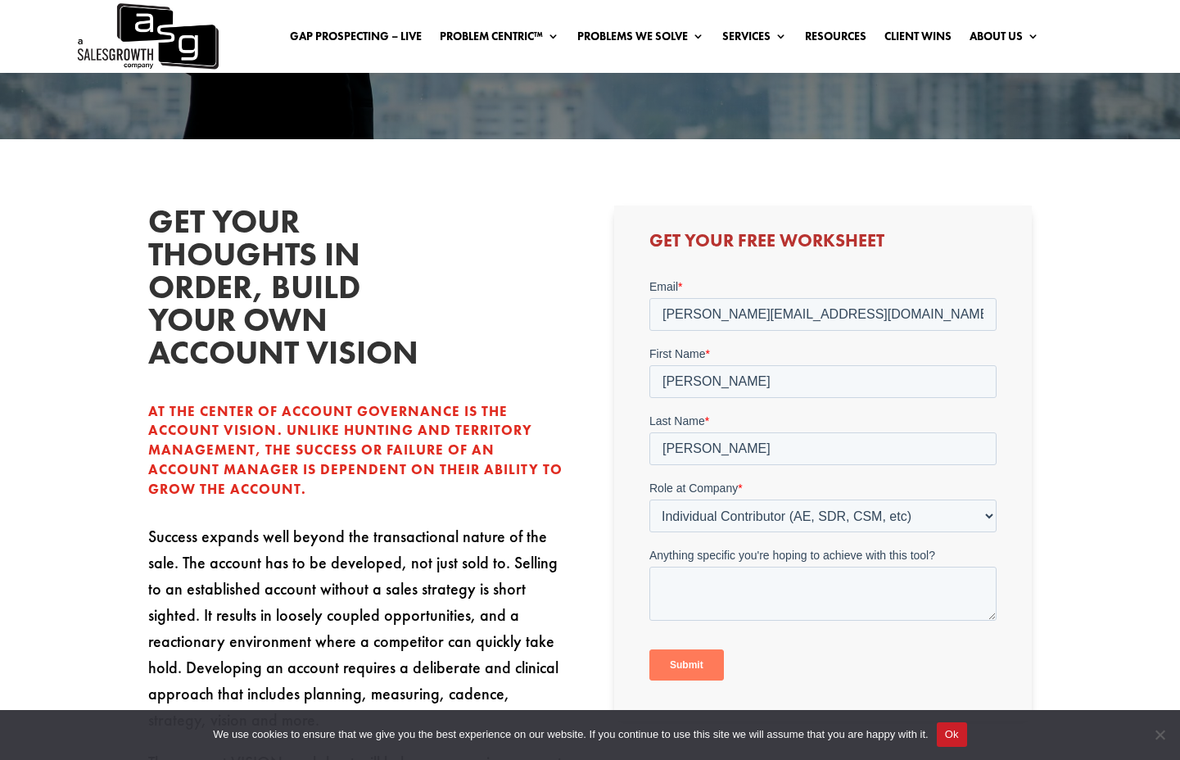
scroll to position [293, 0]
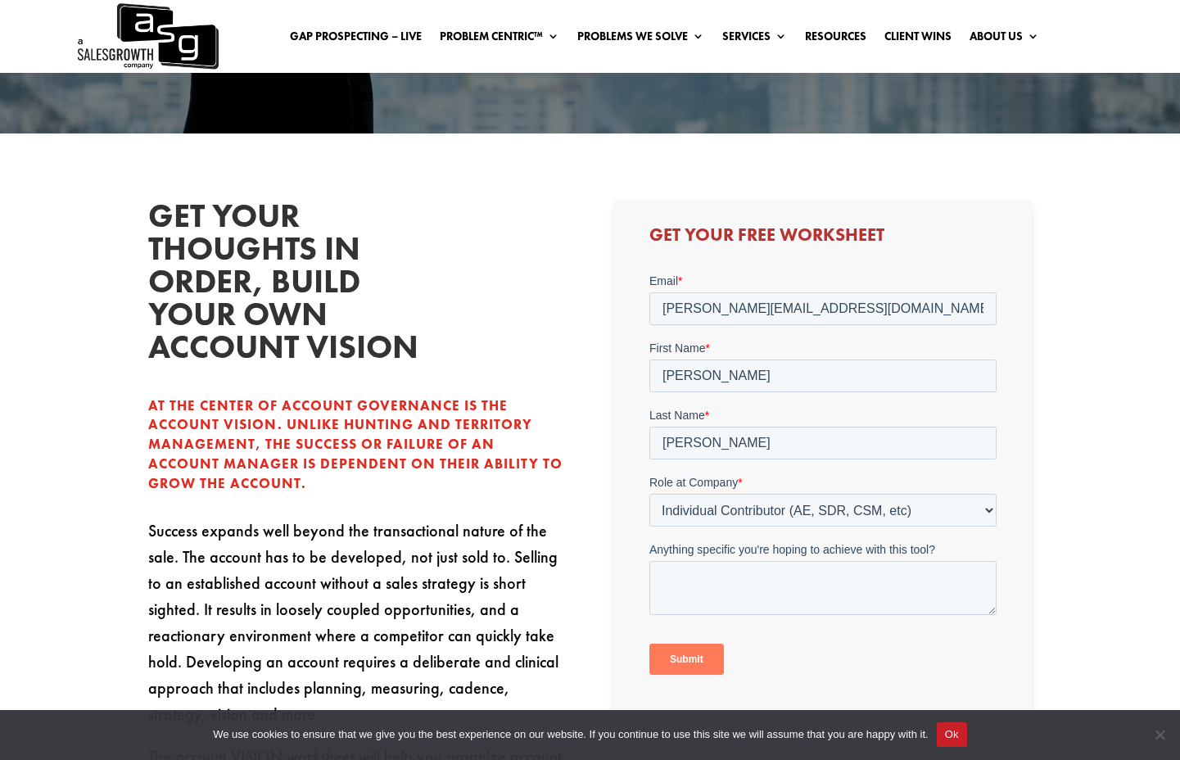
click at [291, 476] on div "At the center of account governance is the account vision. Unlike hunting and t…" at bounding box center [357, 444] width 418 height 97
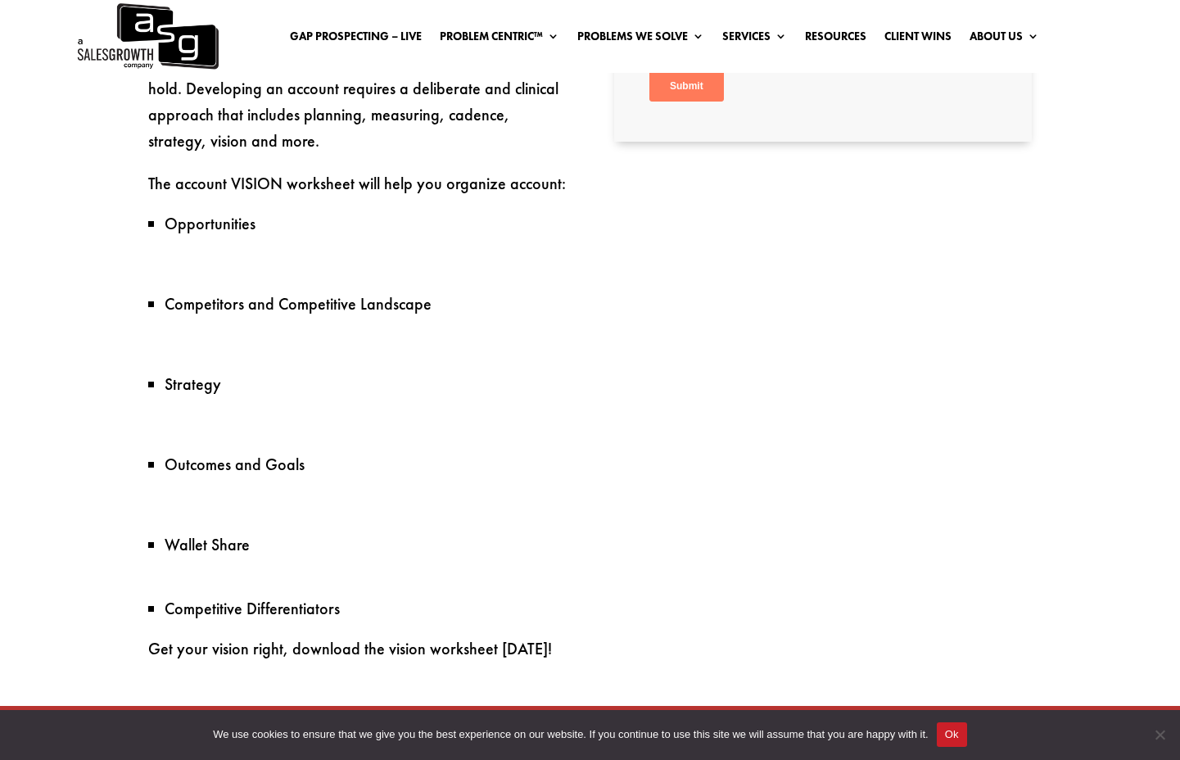
scroll to position [868, 0]
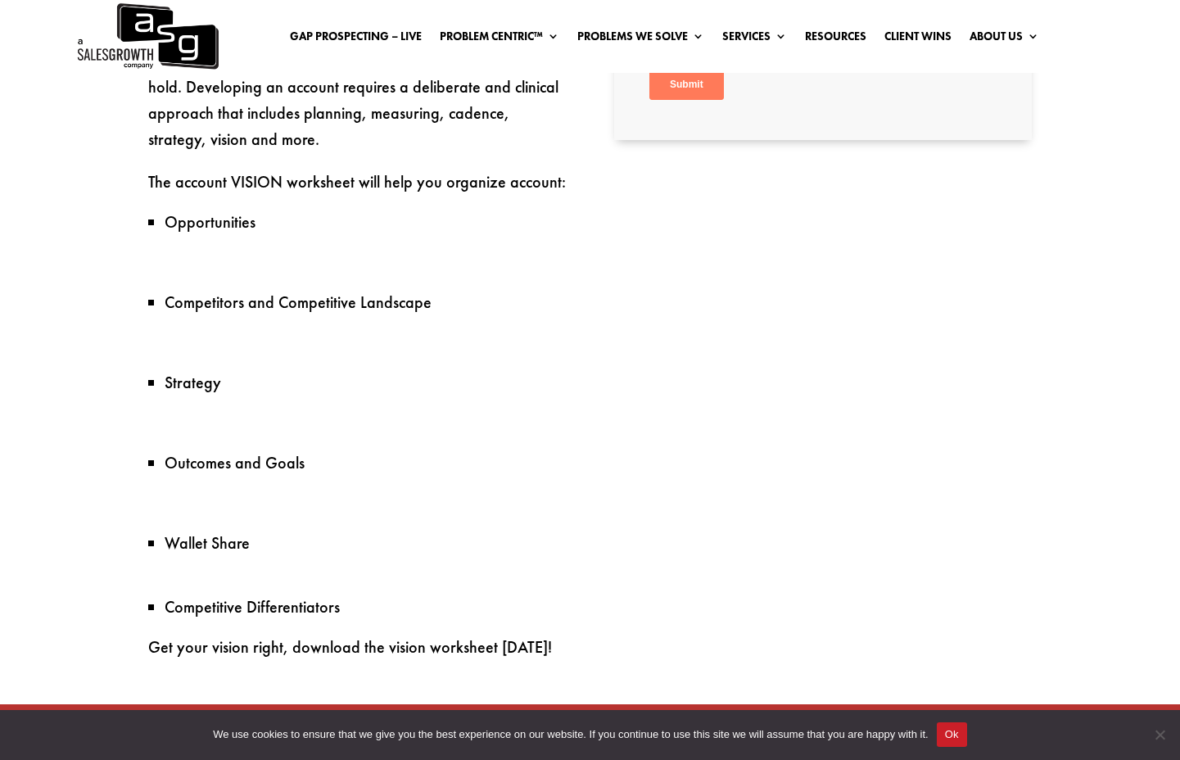
click at [278, 499] on p at bounding box center [357, 511] width 418 height 43
click at [279, 499] on p at bounding box center [357, 511] width 418 height 43
click at [453, 368] on p at bounding box center [357, 350] width 418 height 43
click at [395, 269] on p at bounding box center [357, 270] width 418 height 43
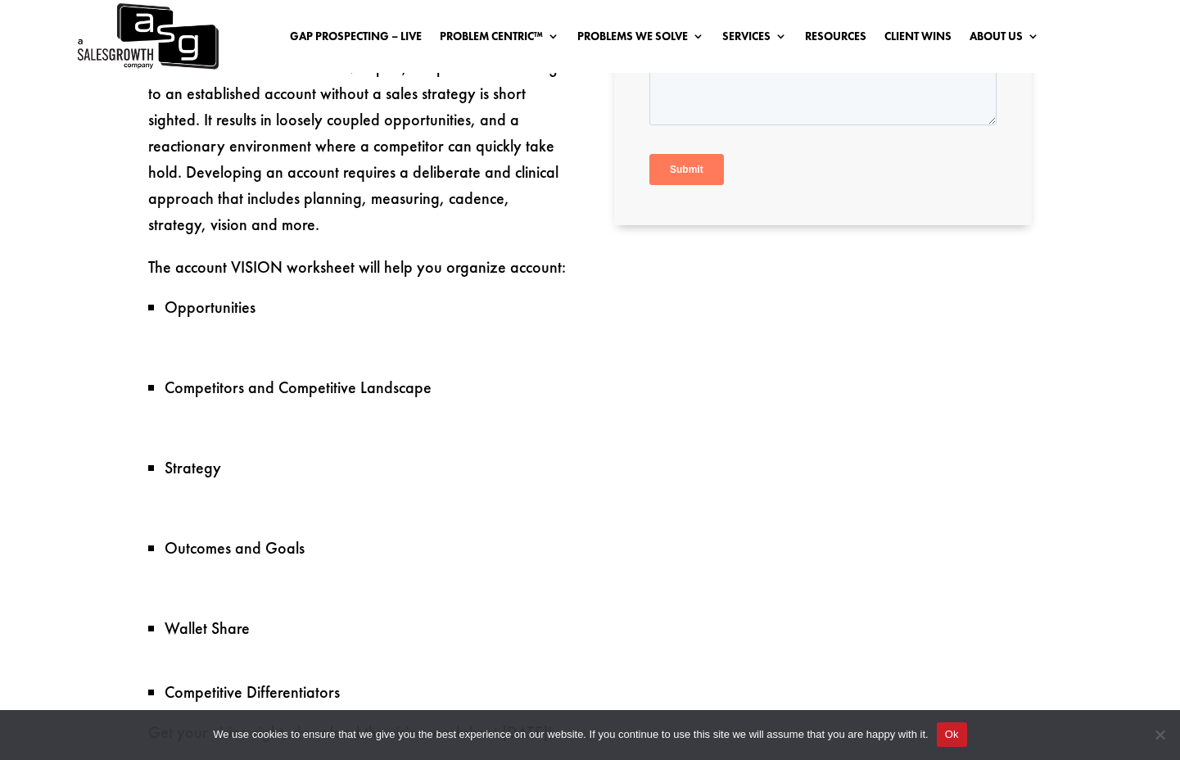
scroll to position [775, 0]
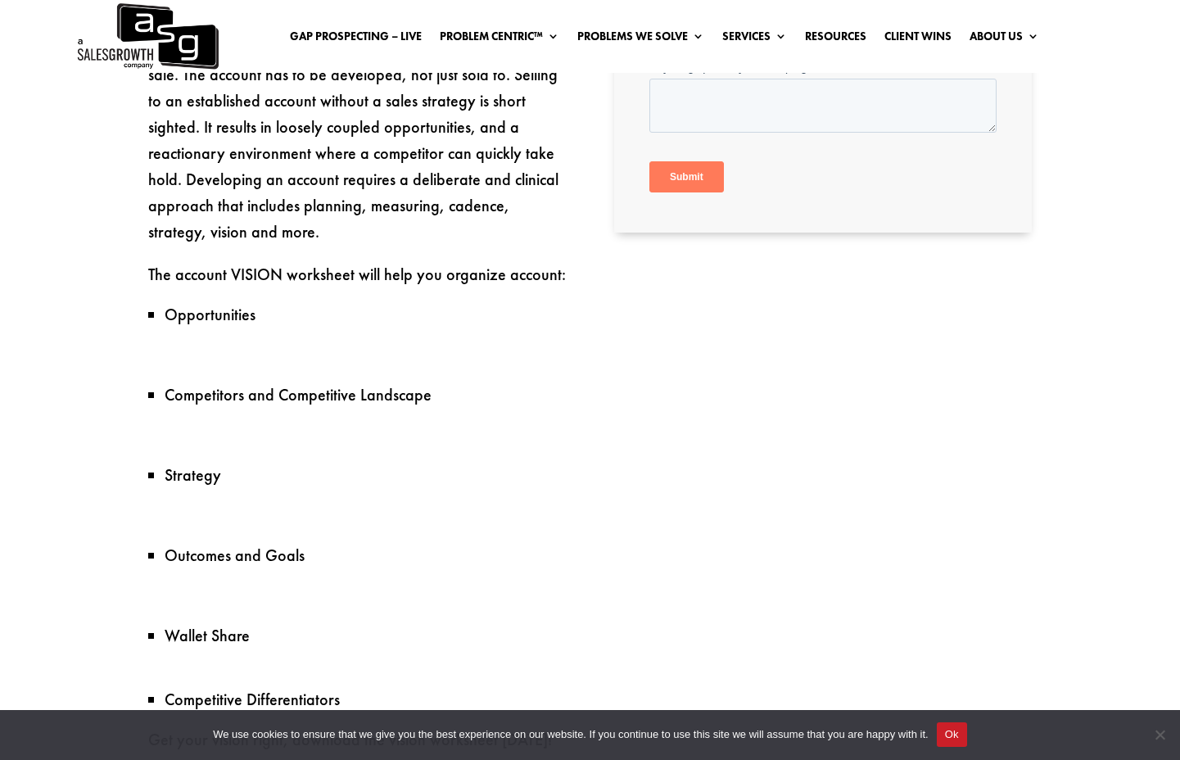
click at [521, 332] on ul "Opportunities" at bounding box center [357, 323] width 418 height 38
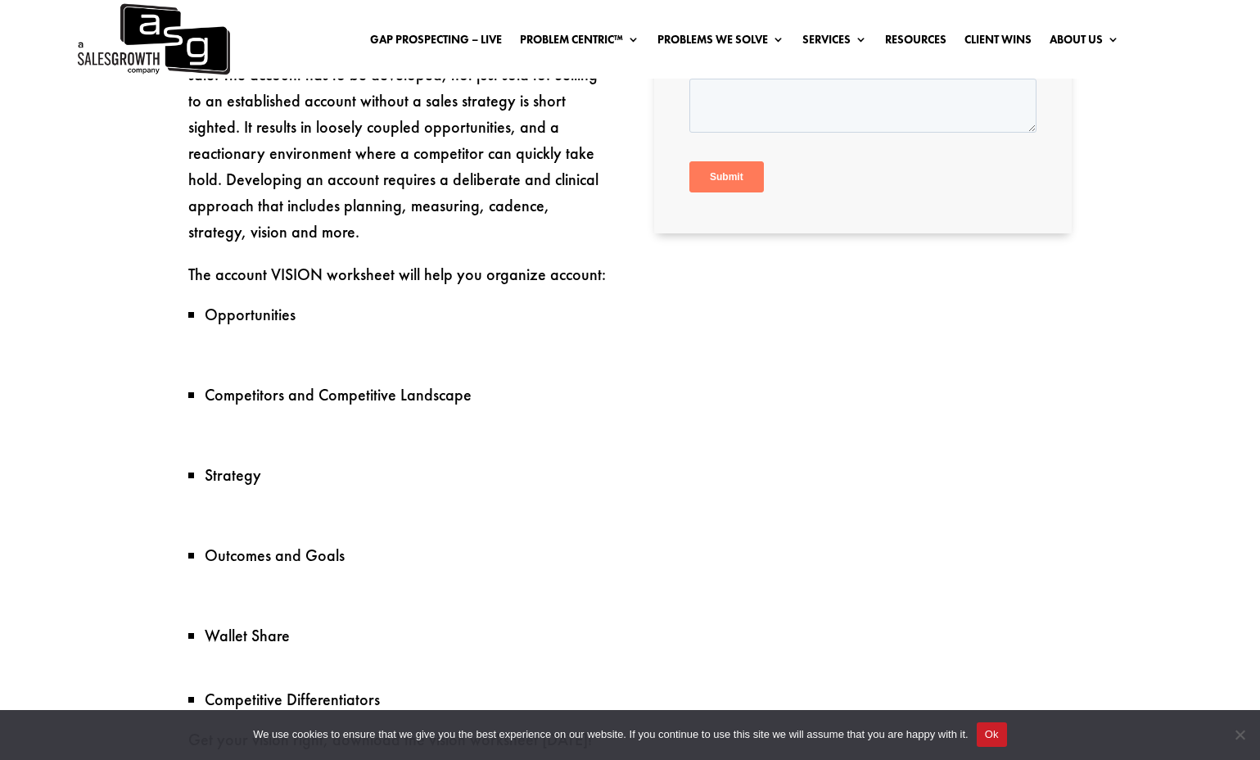
scroll to position [0, 0]
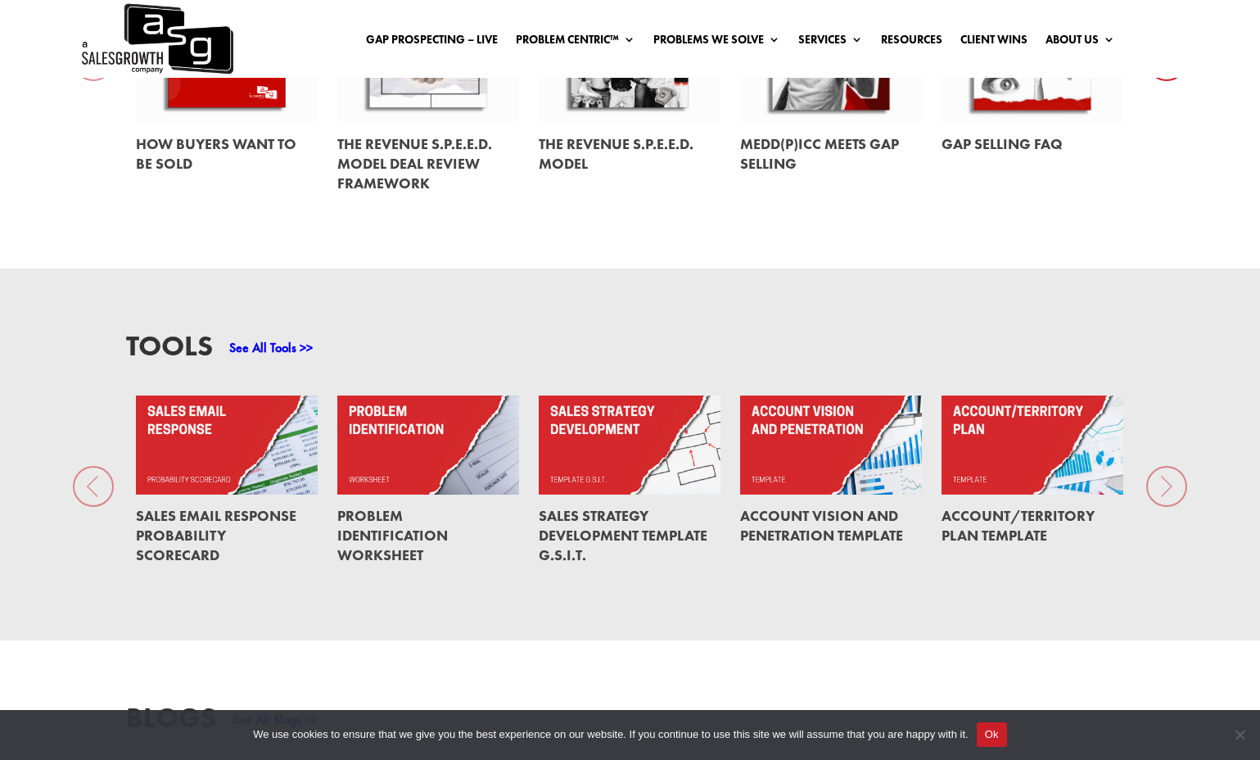
click at [427, 427] on link at bounding box center [427, 444] width 181 height 98
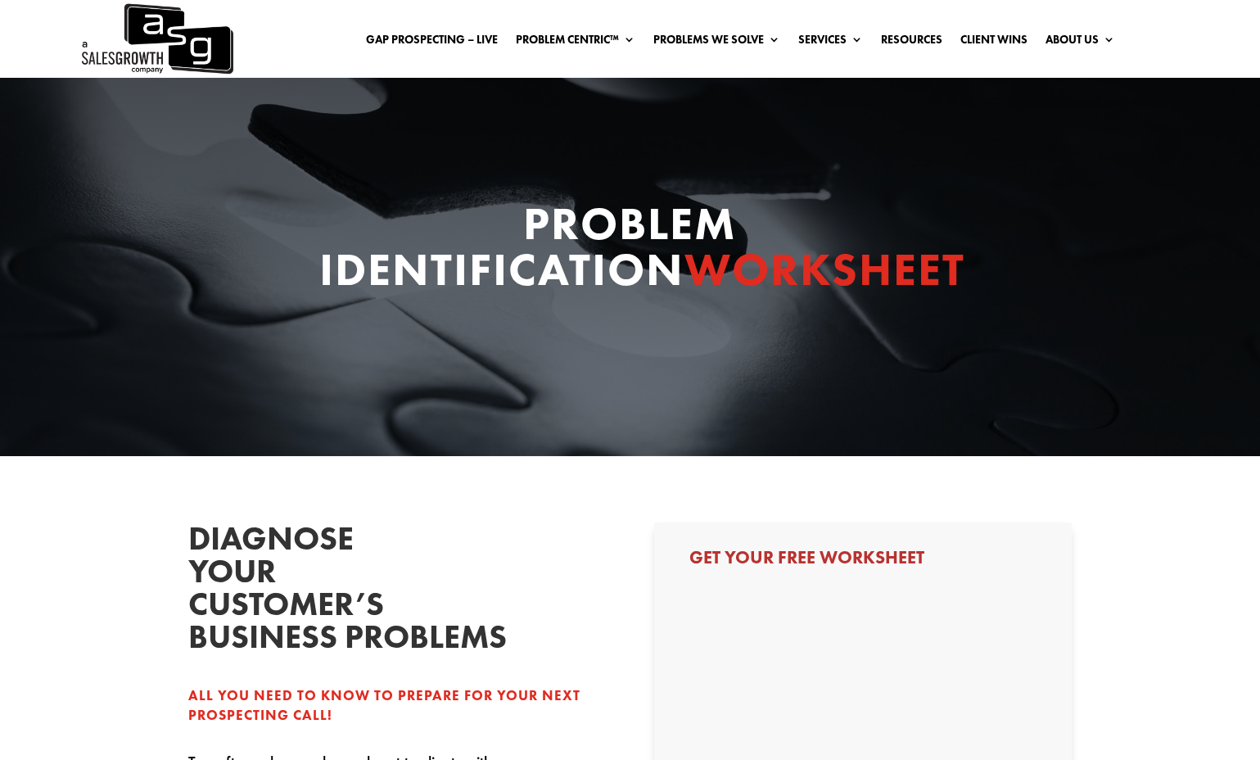
scroll to position [270, 0]
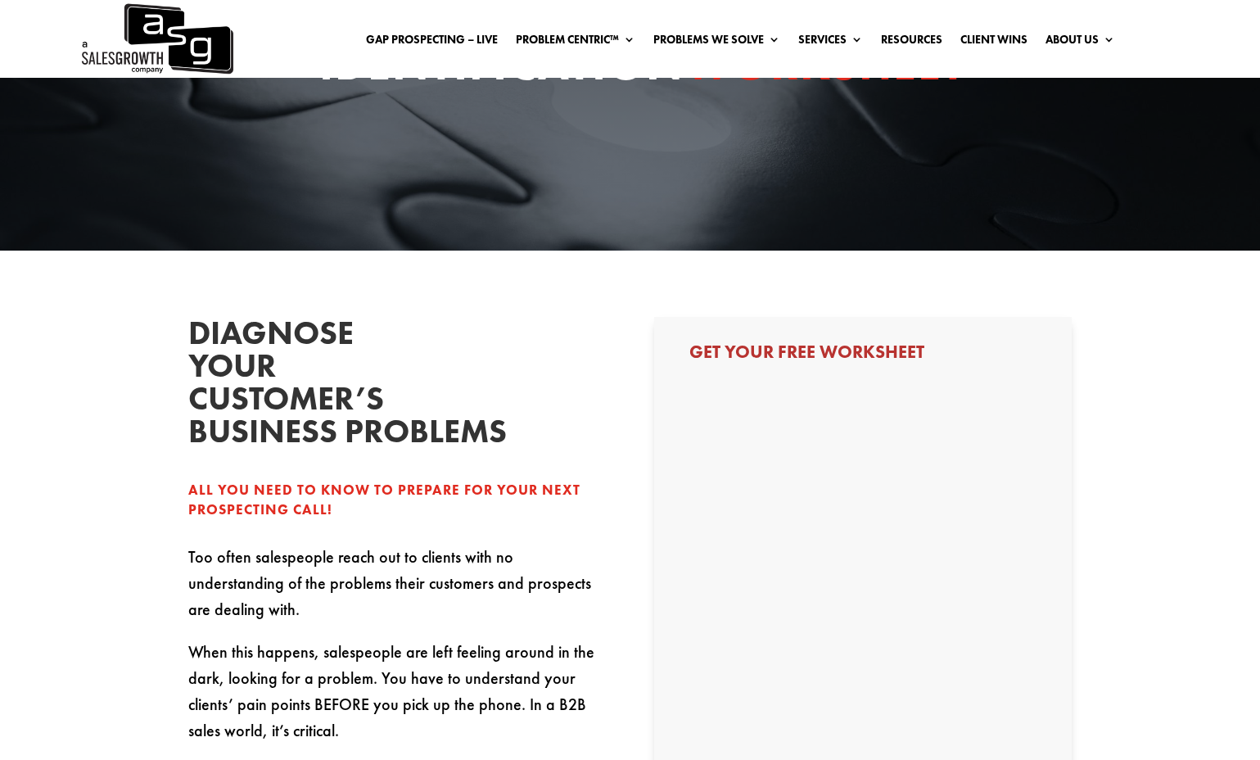
select select "Individual Contributor (AE, SDR, CSM, etc)"
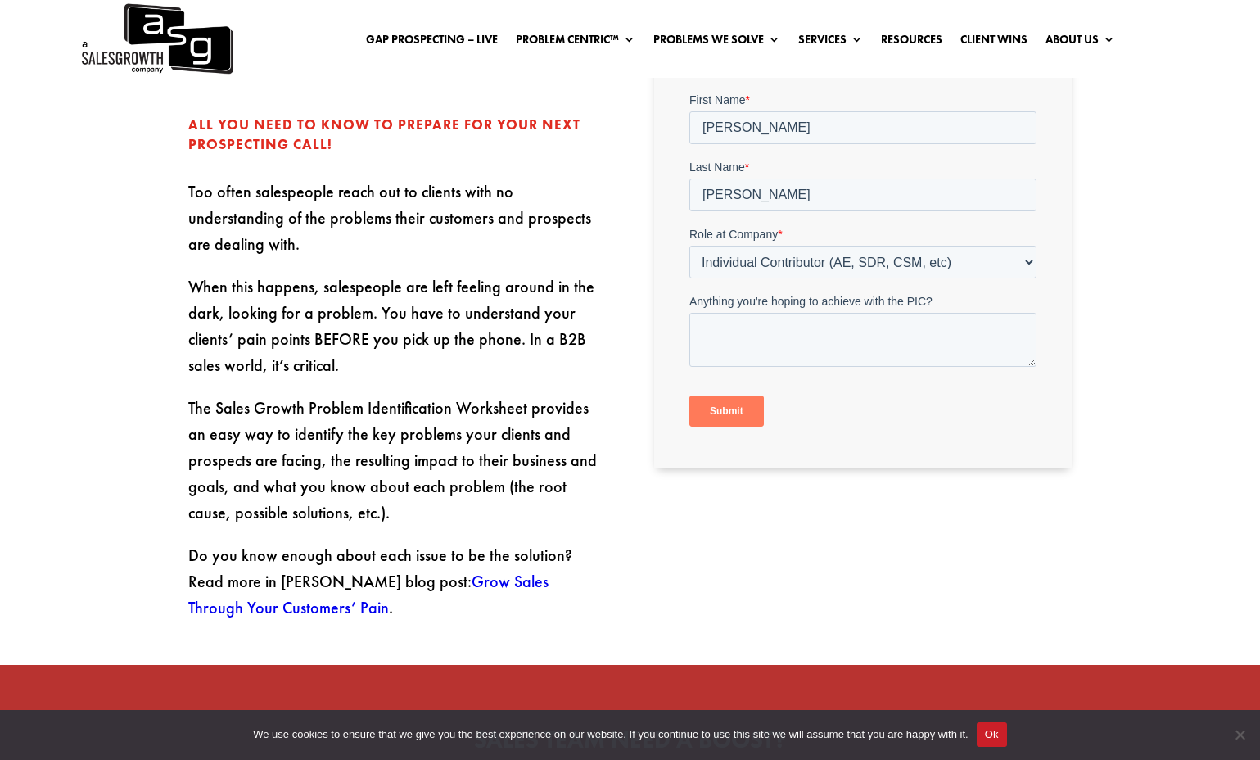
scroll to position [562, 0]
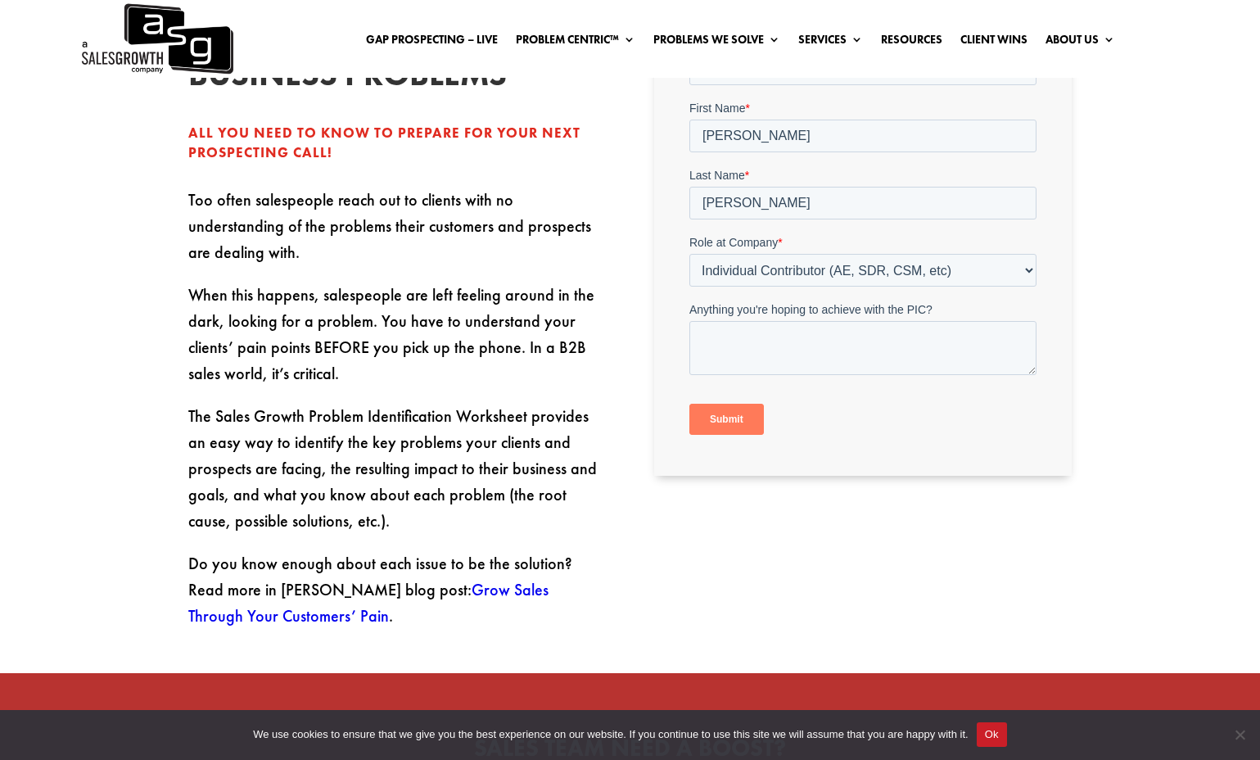
click at [425, 579] on link "Grow Sales Through Your Customers’ Pain" at bounding box center [368, 602] width 360 height 47
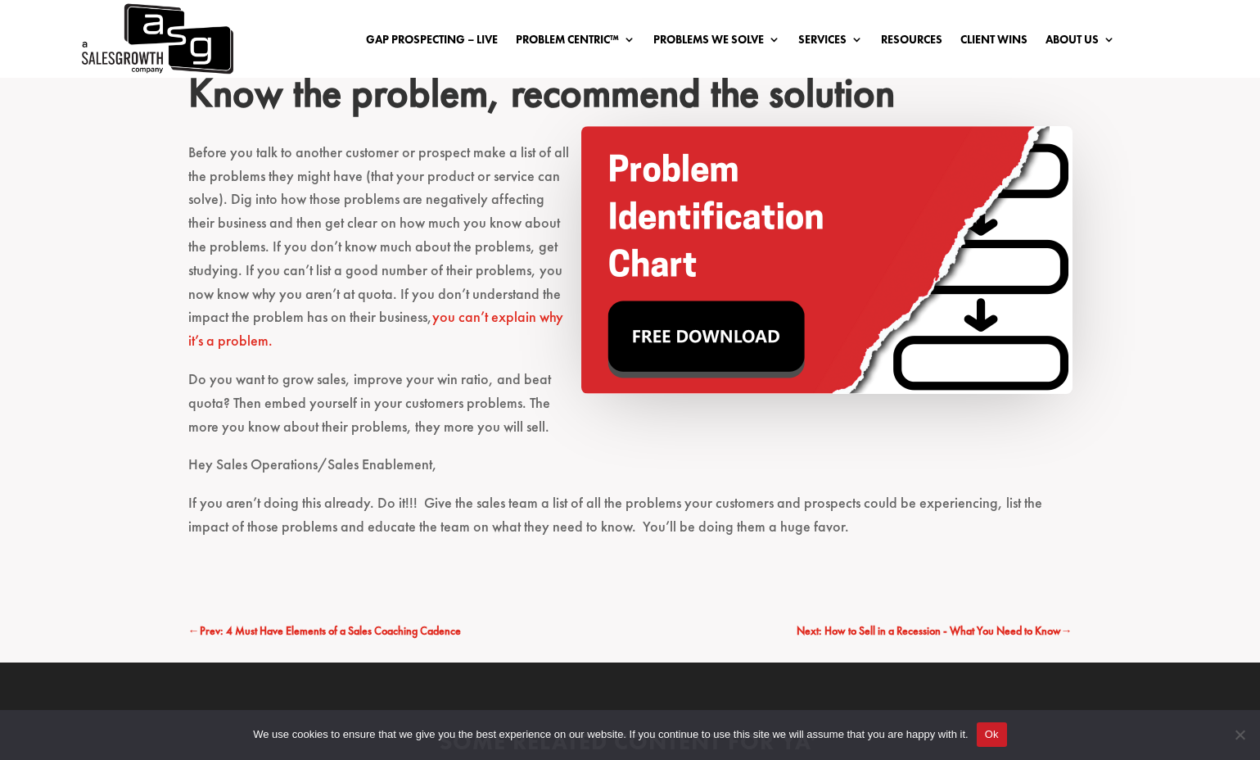
scroll to position [3520, 0]
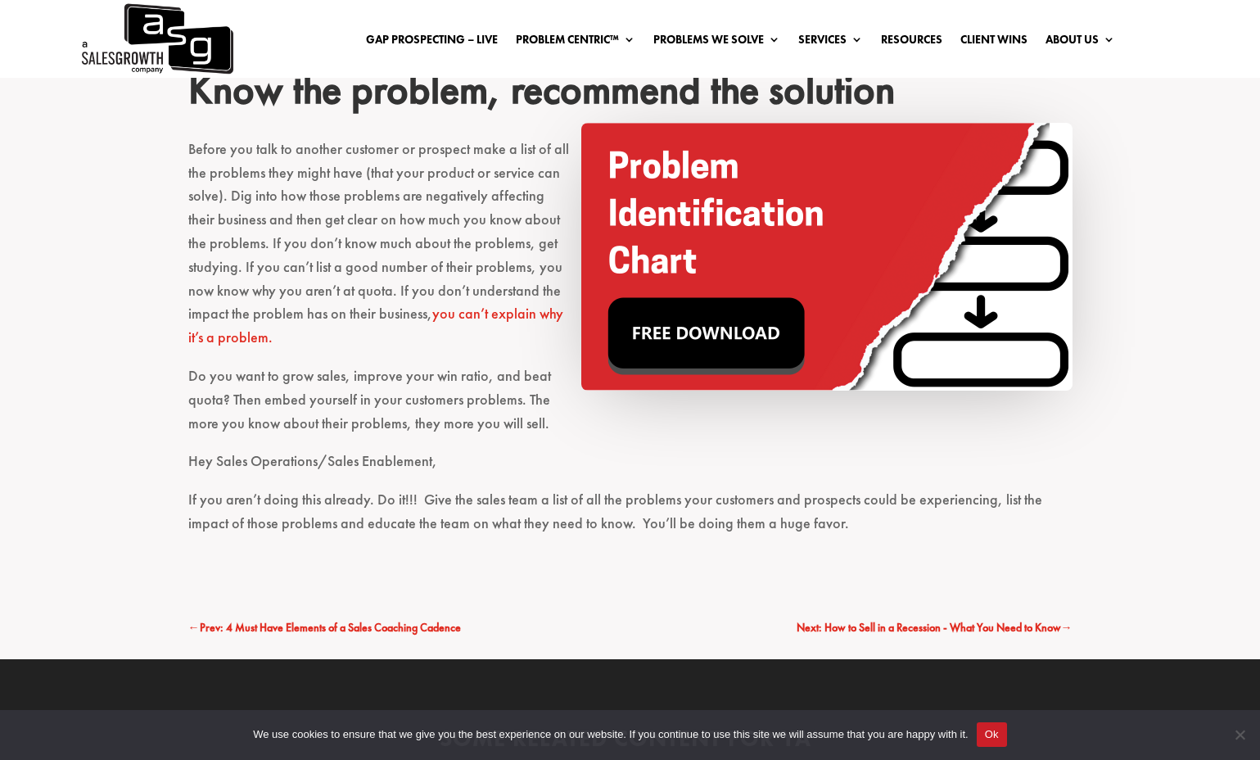
click at [446, 449] on p "Hey Sales Operations/Sales Enablement," at bounding box center [630, 468] width 884 height 38
click at [486, 449] on p "Hey Sales Operations/Sales Enablement," at bounding box center [630, 468] width 884 height 38
click at [485, 449] on p "Hey Sales Operations/Sales Enablement," at bounding box center [630, 468] width 884 height 38
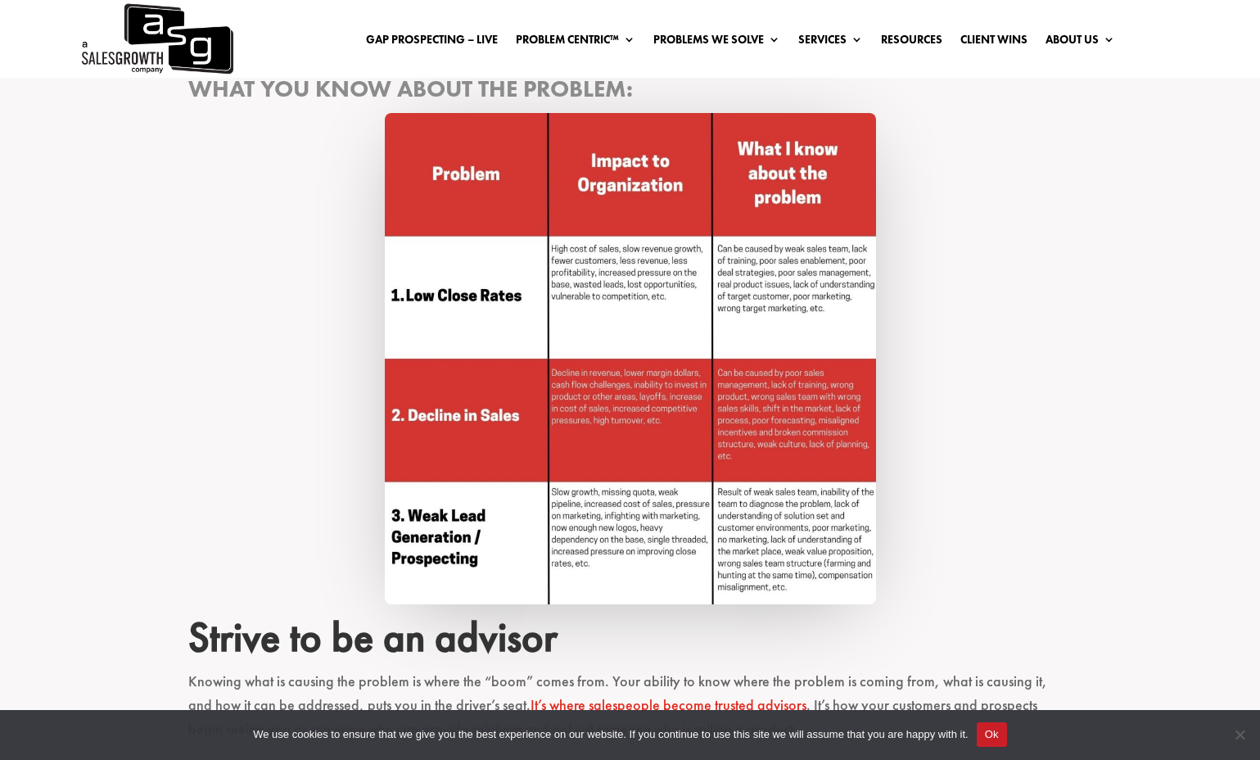
scroll to position [2789, 0]
